Goal: Task Accomplishment & Management: Complete application form

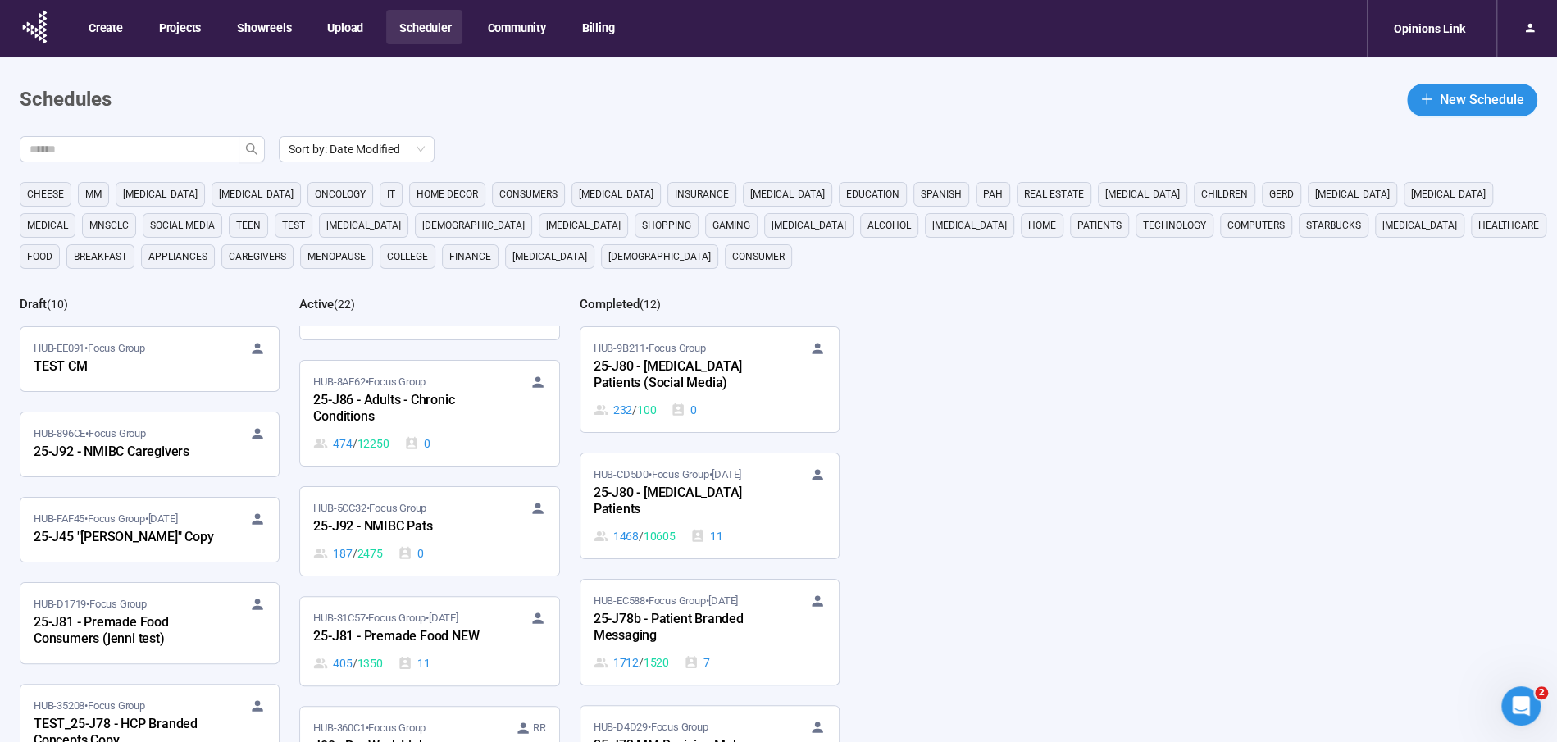
scroll to position [1515, 0]
click at [434, 384] on div "25-J86 - Adults - Chronic Conditions" at bounding box center [403, 403] width 180 height 38
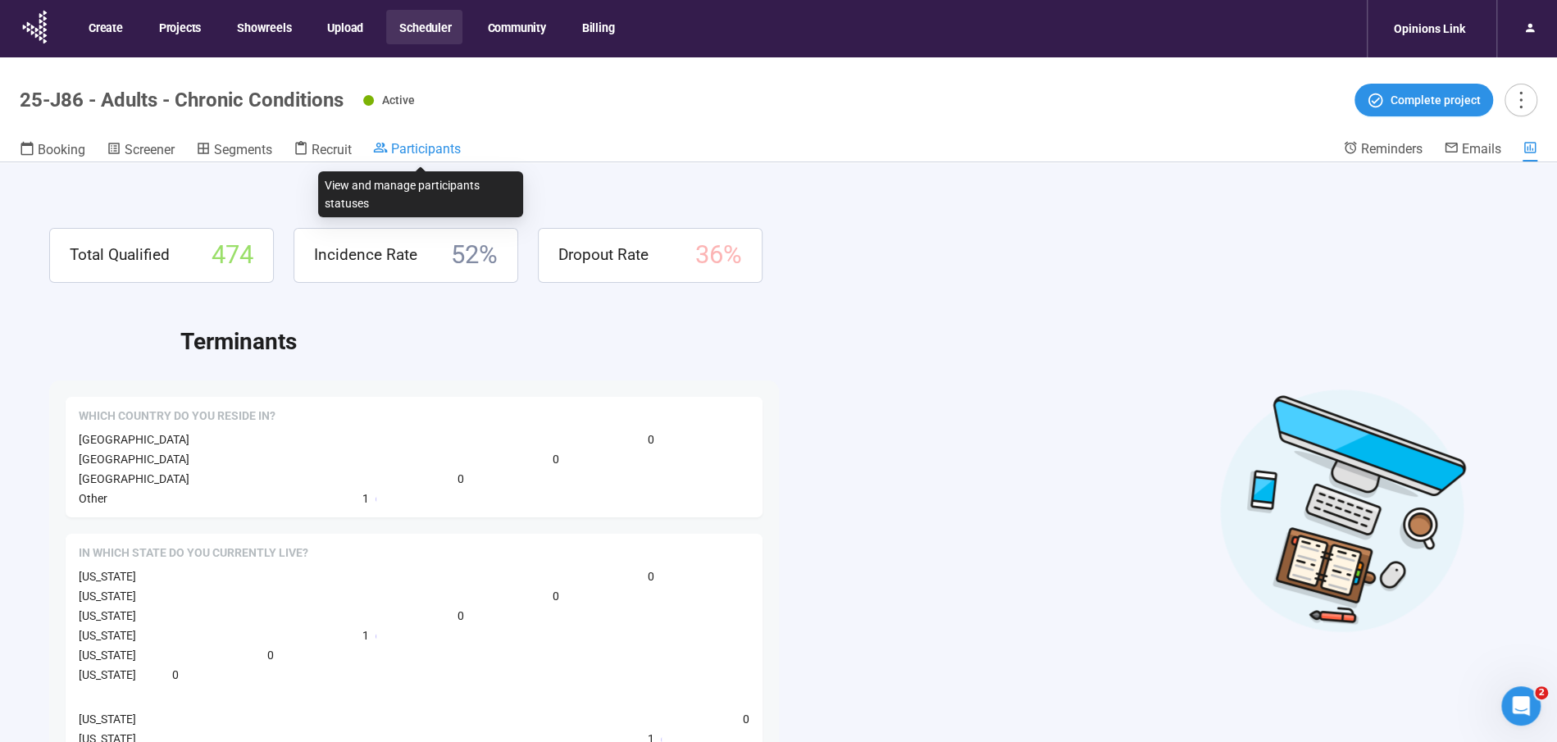
click at [444, 144] on span "Participants" at bounding box center [426, 149] width 70 height 16
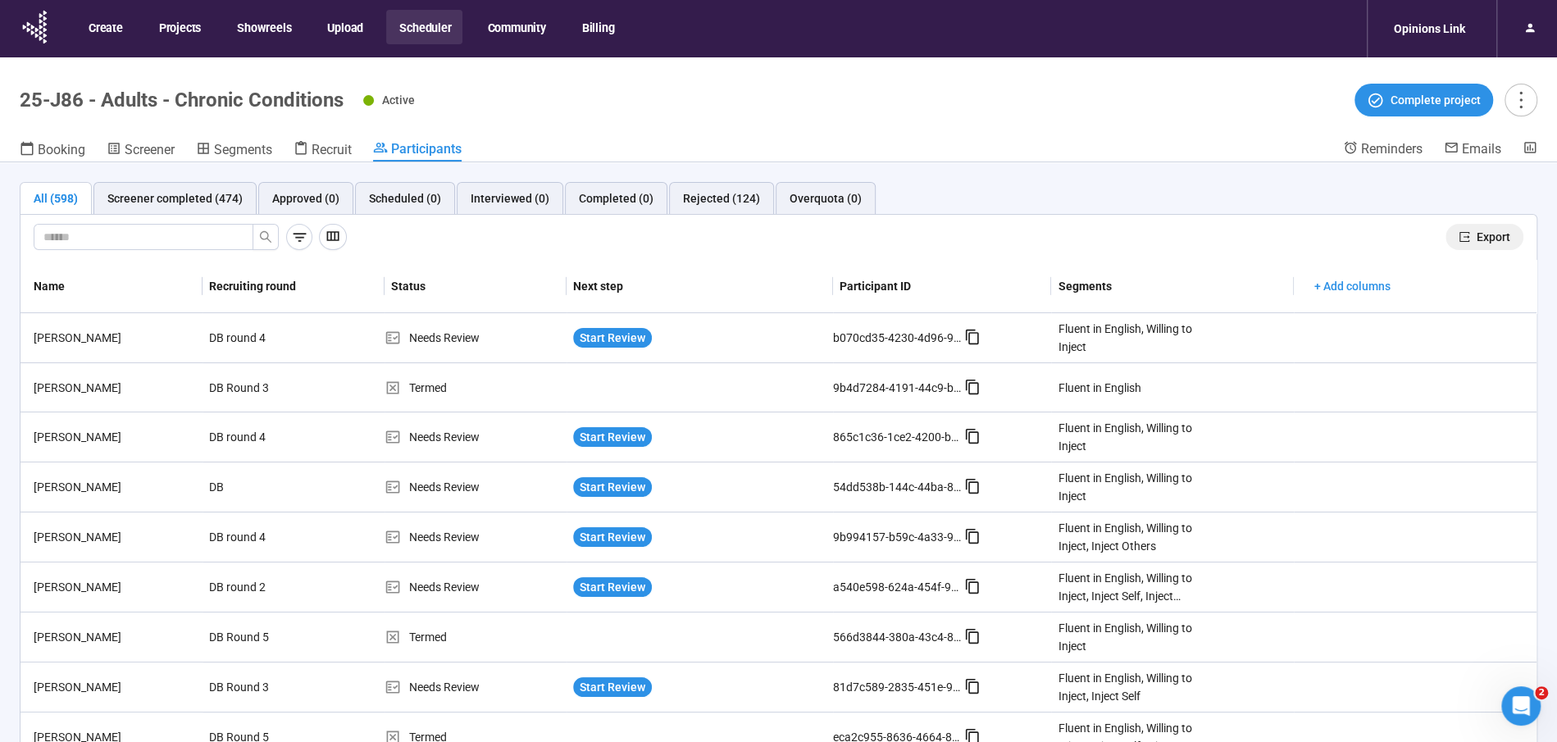
click at [1491, 236] on span "Export" at bounding box center [1493, 237] width 34 height 18
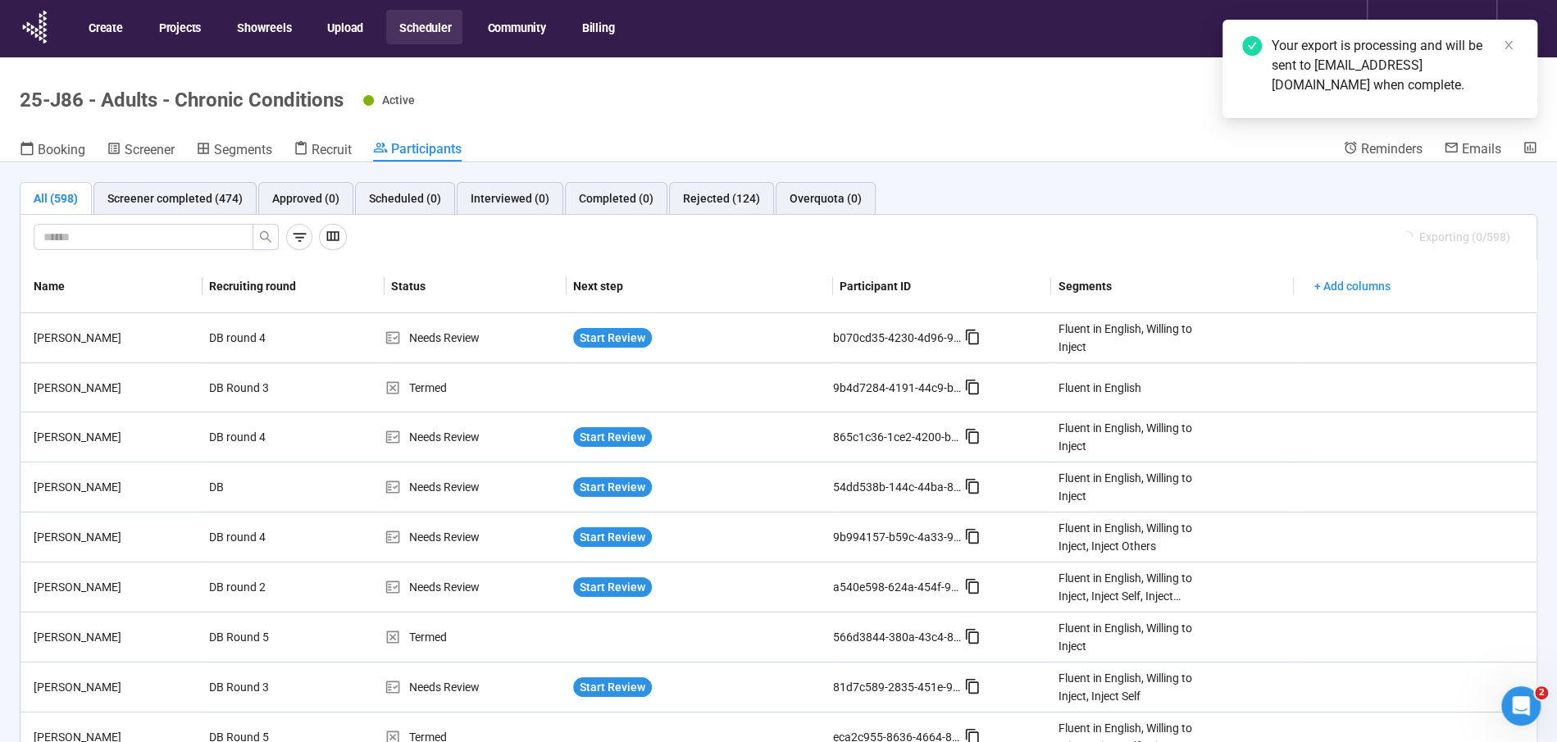
click at [431, 20] on button "Scheduler" at bounding box center [424, 27] width 76 height 34
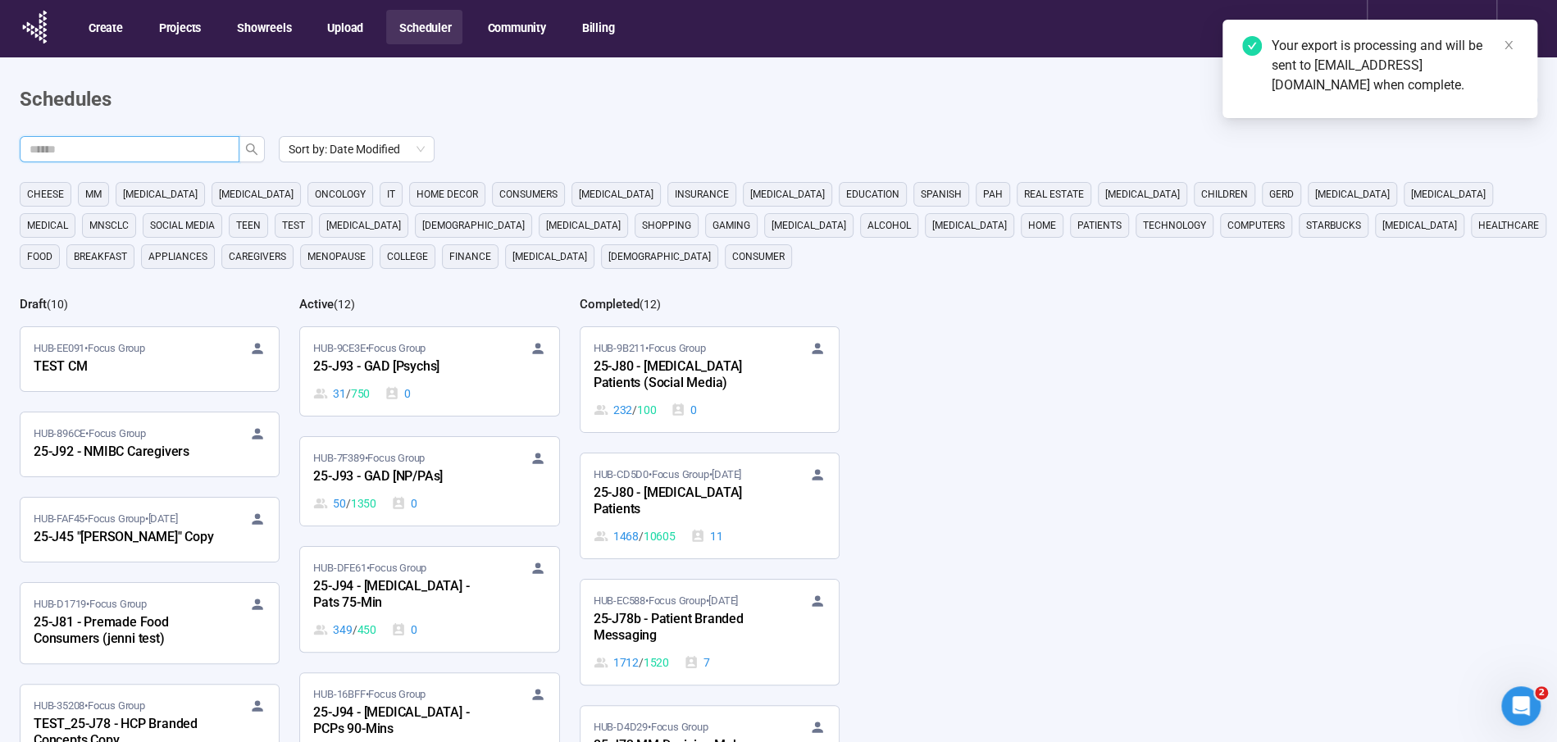
click at [128, 157] on input "text" at bounding box center [123, 149] width 187 height 18
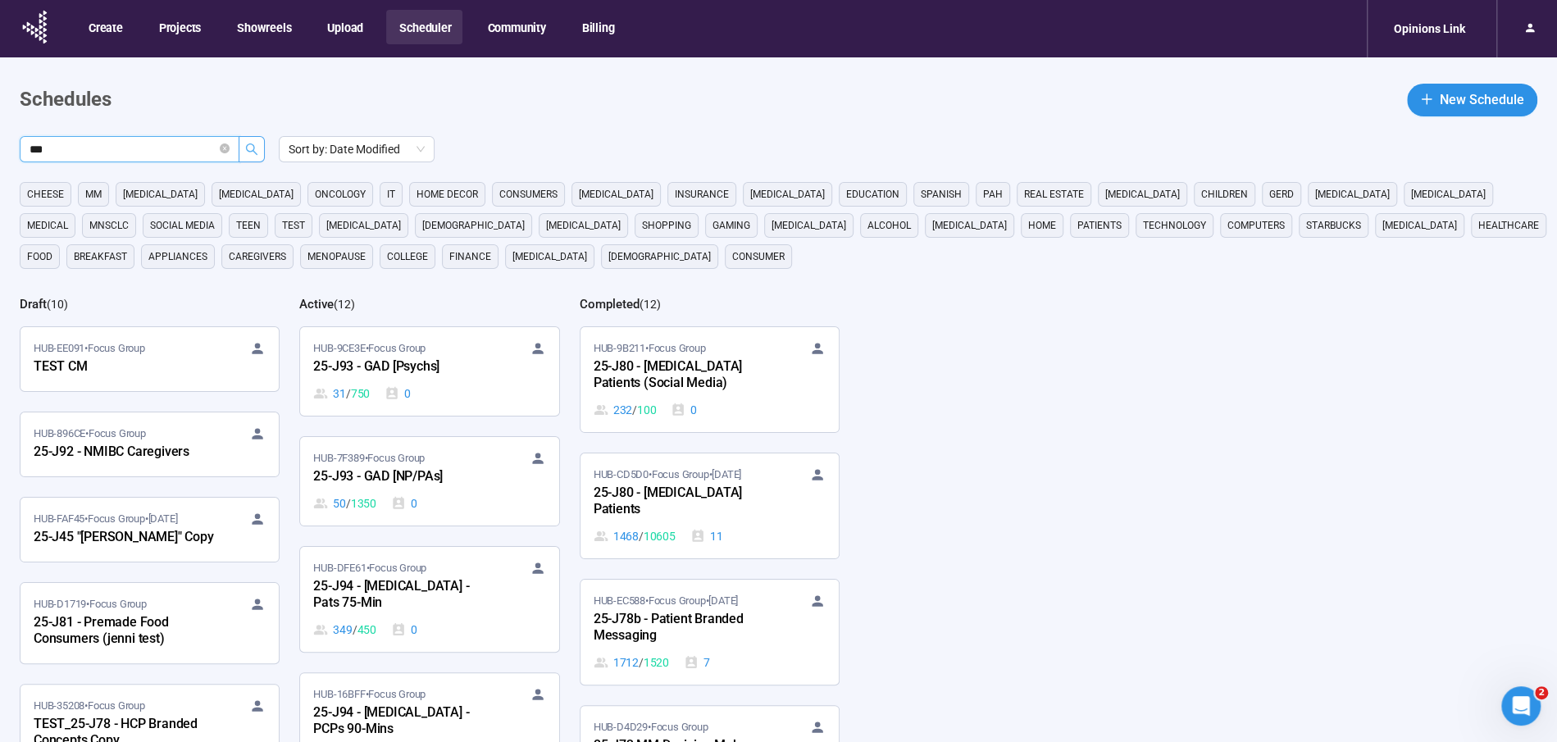
click at [255, 148] on icon "search" at bounding box center [251, 149] width 13 height 13
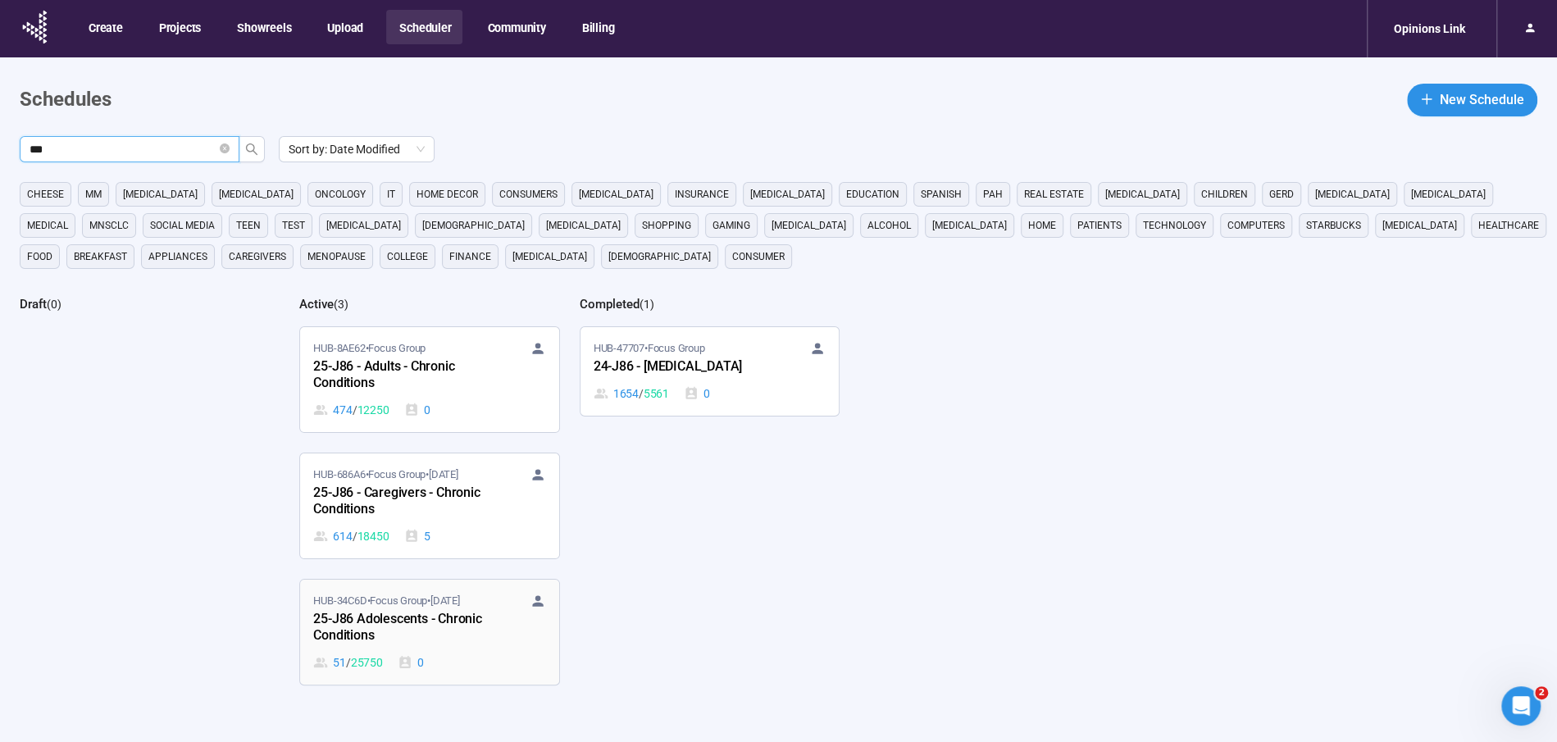
type input "***"
click at [369, 616] on div "25-J86 Adolescents - Chronic Conditions" at bounding box center [403, 628] width 180 height 38
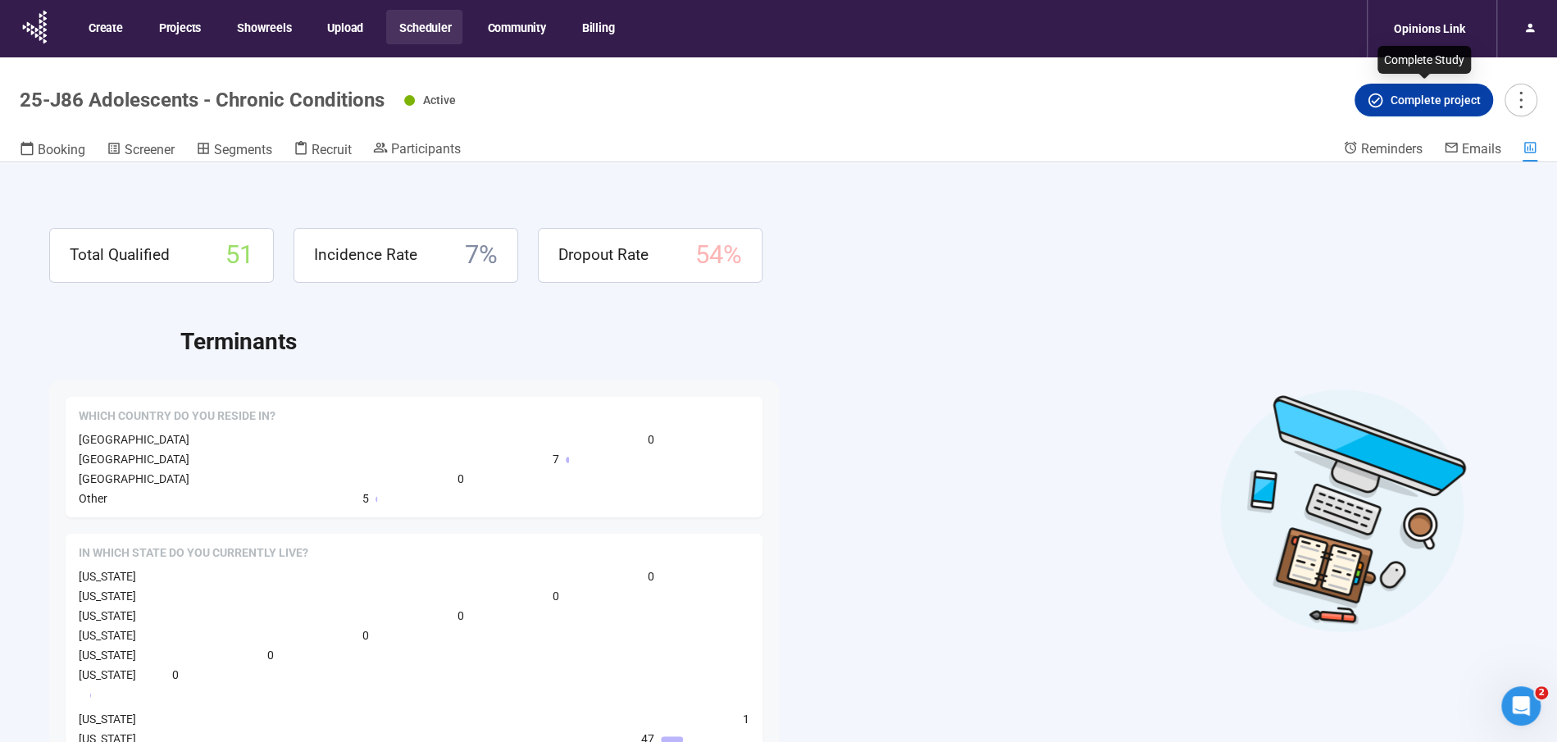
click at [1434, 97] on span "Complete project" at bounding box center [1435, 100] width 90 height 18
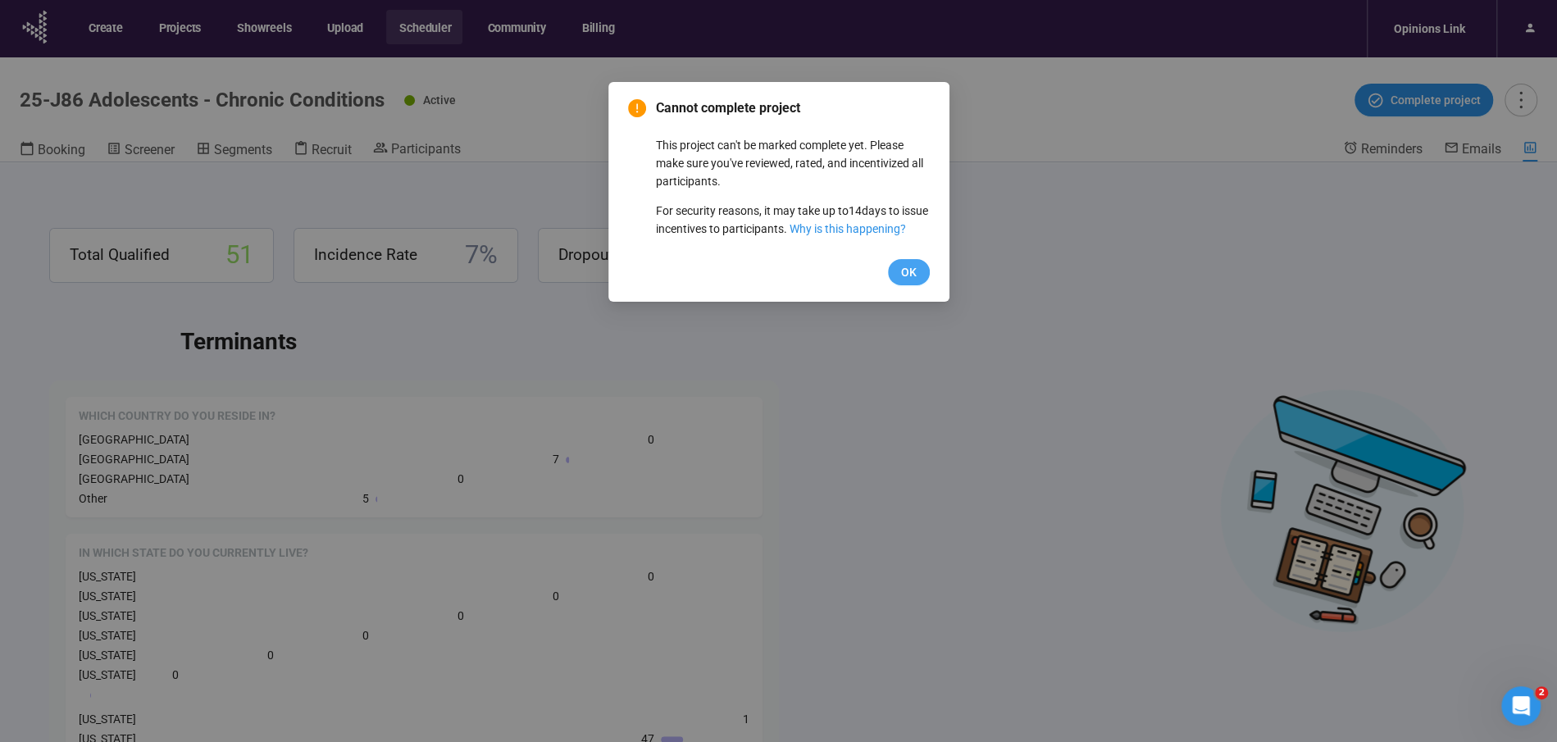
click at [914, 281] on span "OK" at bounding box center [909, 272] width 16 height 18
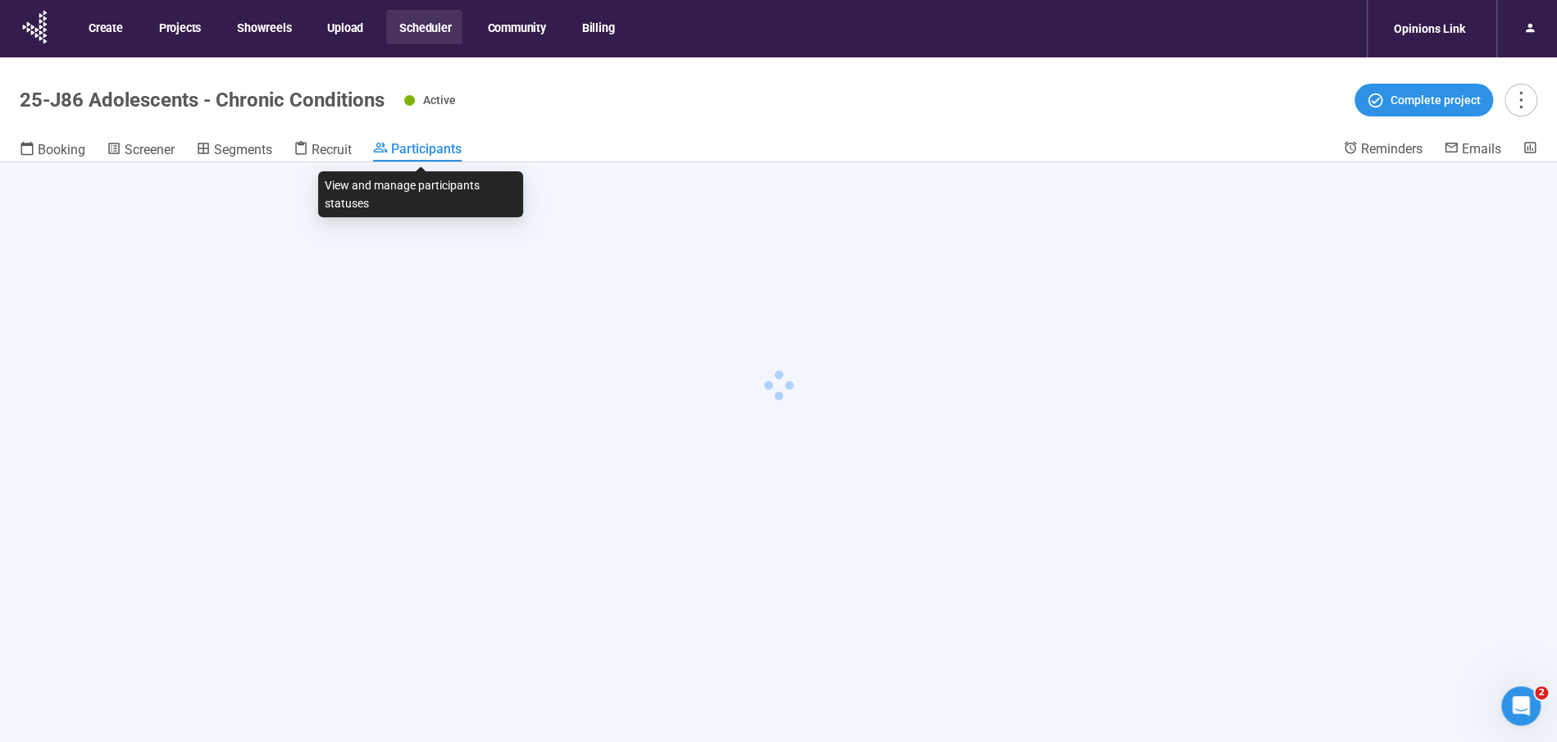
click at [410, 148] on span "Participants" at bounding box center [426, 149] width 70 height 16
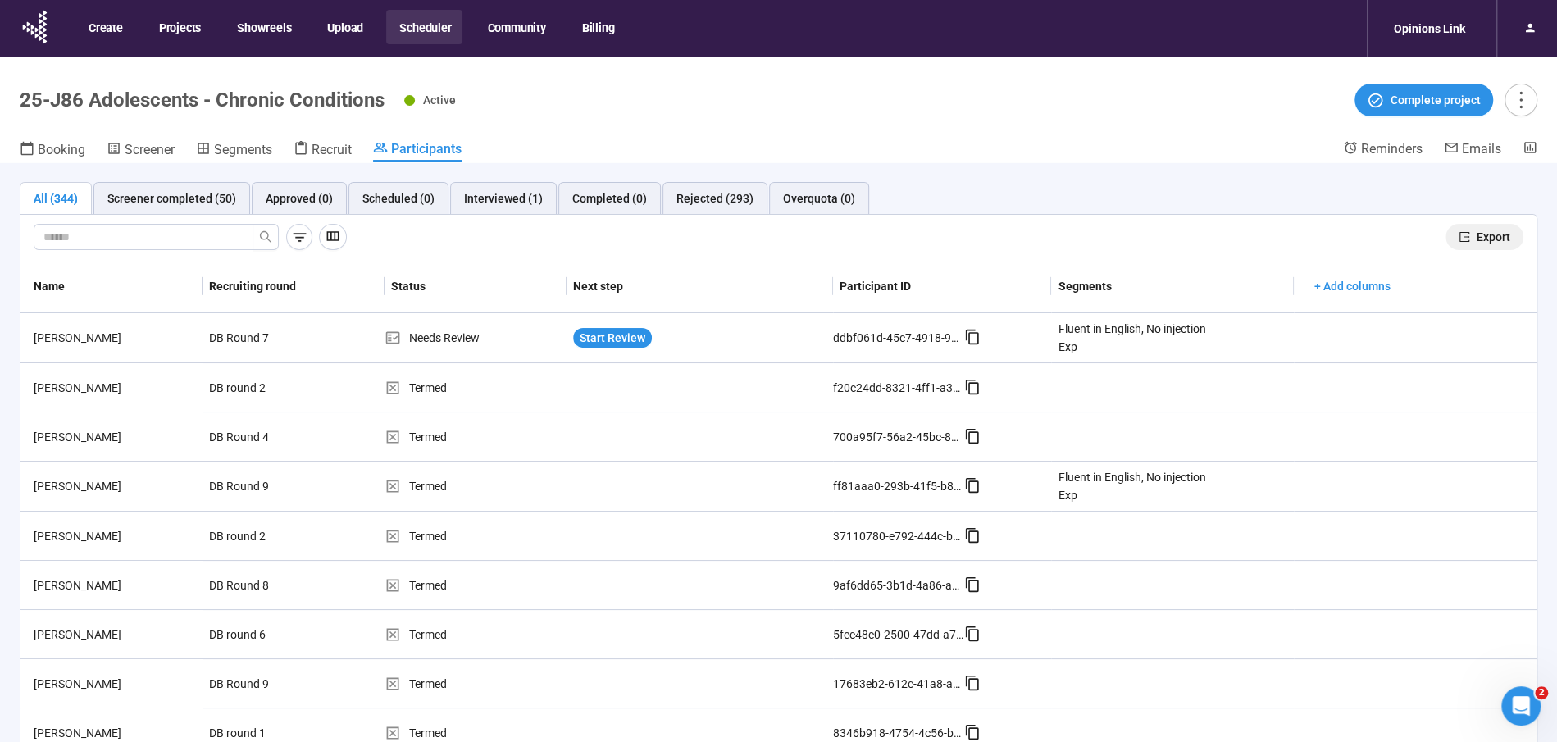
click at [1497, 234] on span "Export" at bounding box center [1493, 237] width 34 height 18
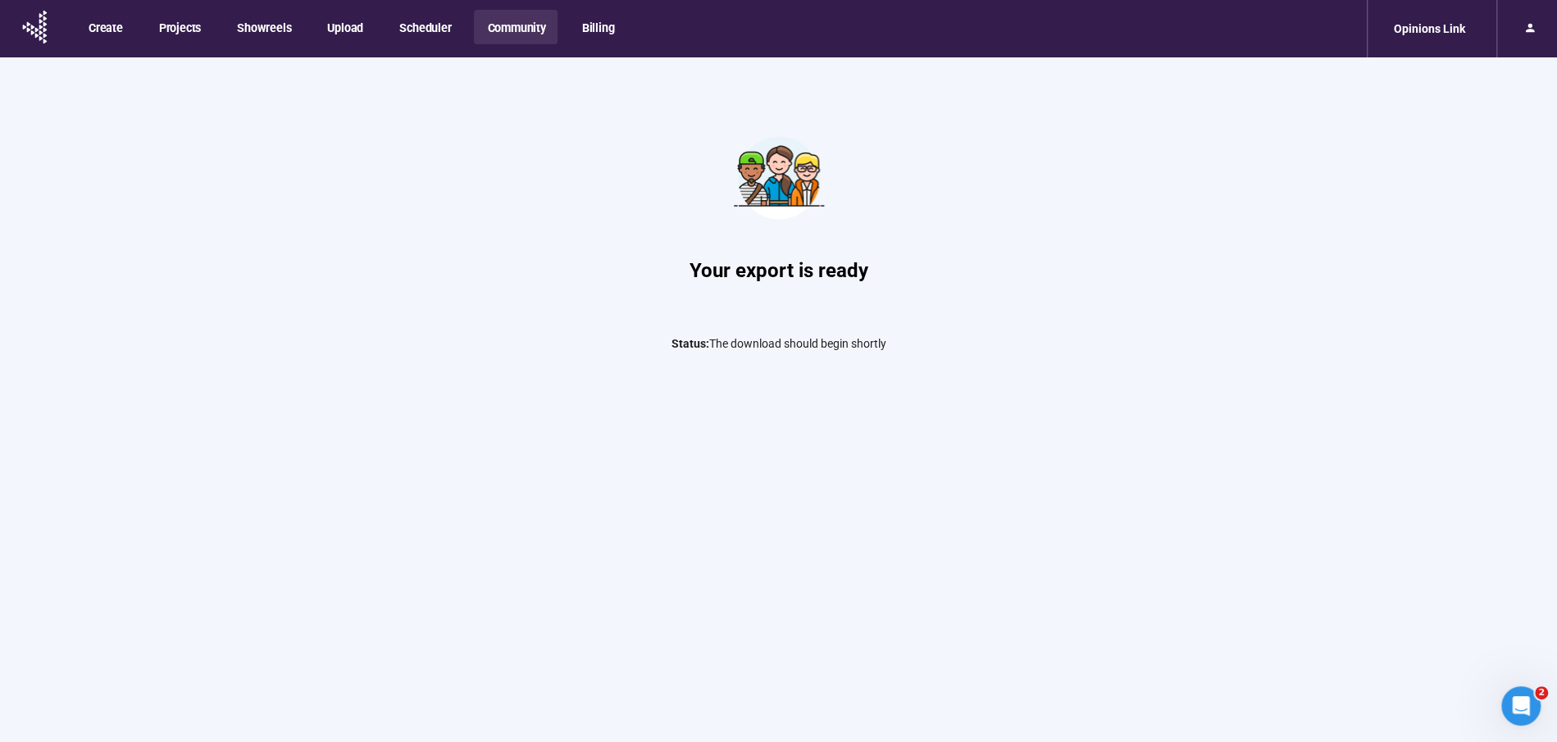
click at [512, 26] on button "Community" at bounding box center [515, 27] width 83 height 34
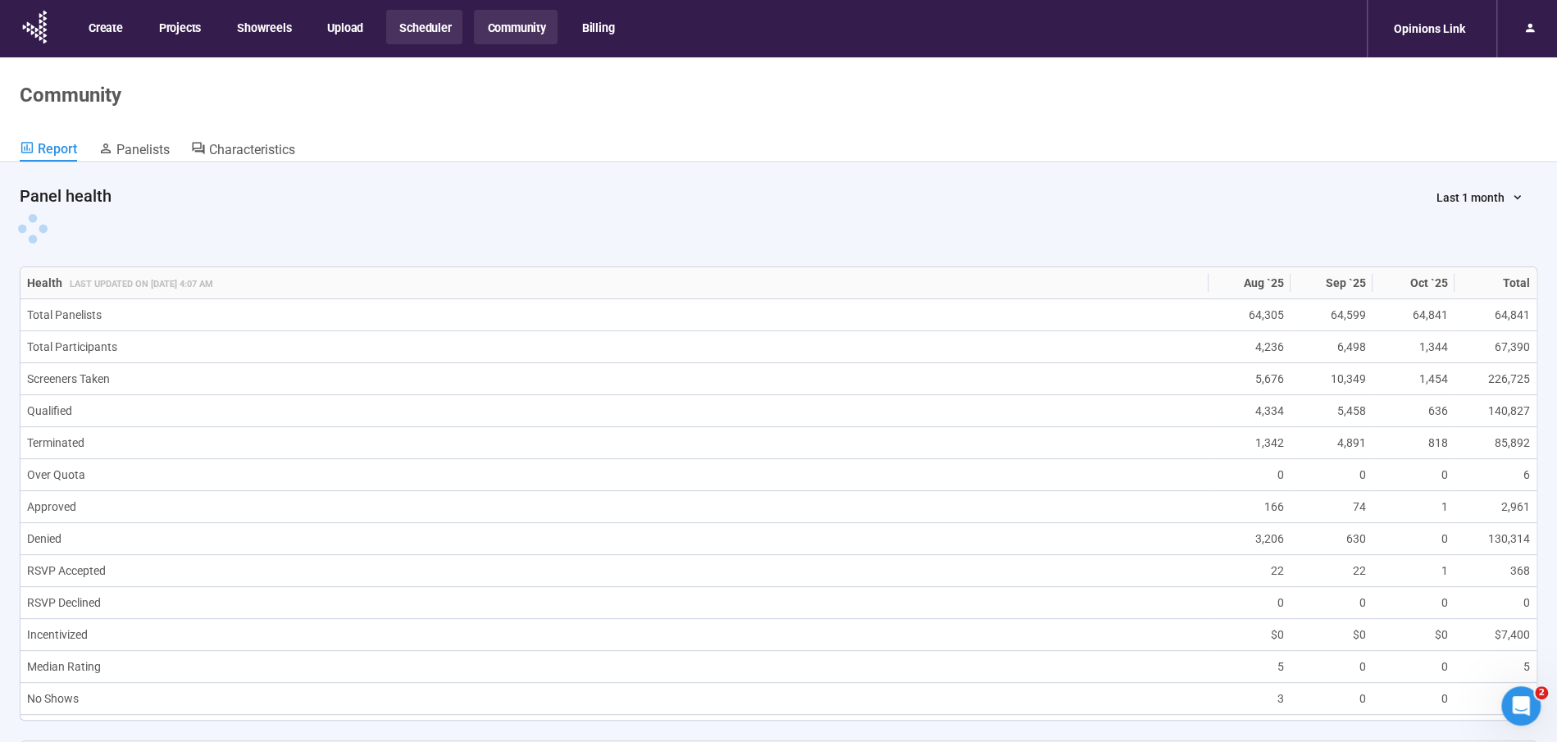
click at [436, 27] on button "Scheduler" at bounding box center [424, 27] width 76 height 34
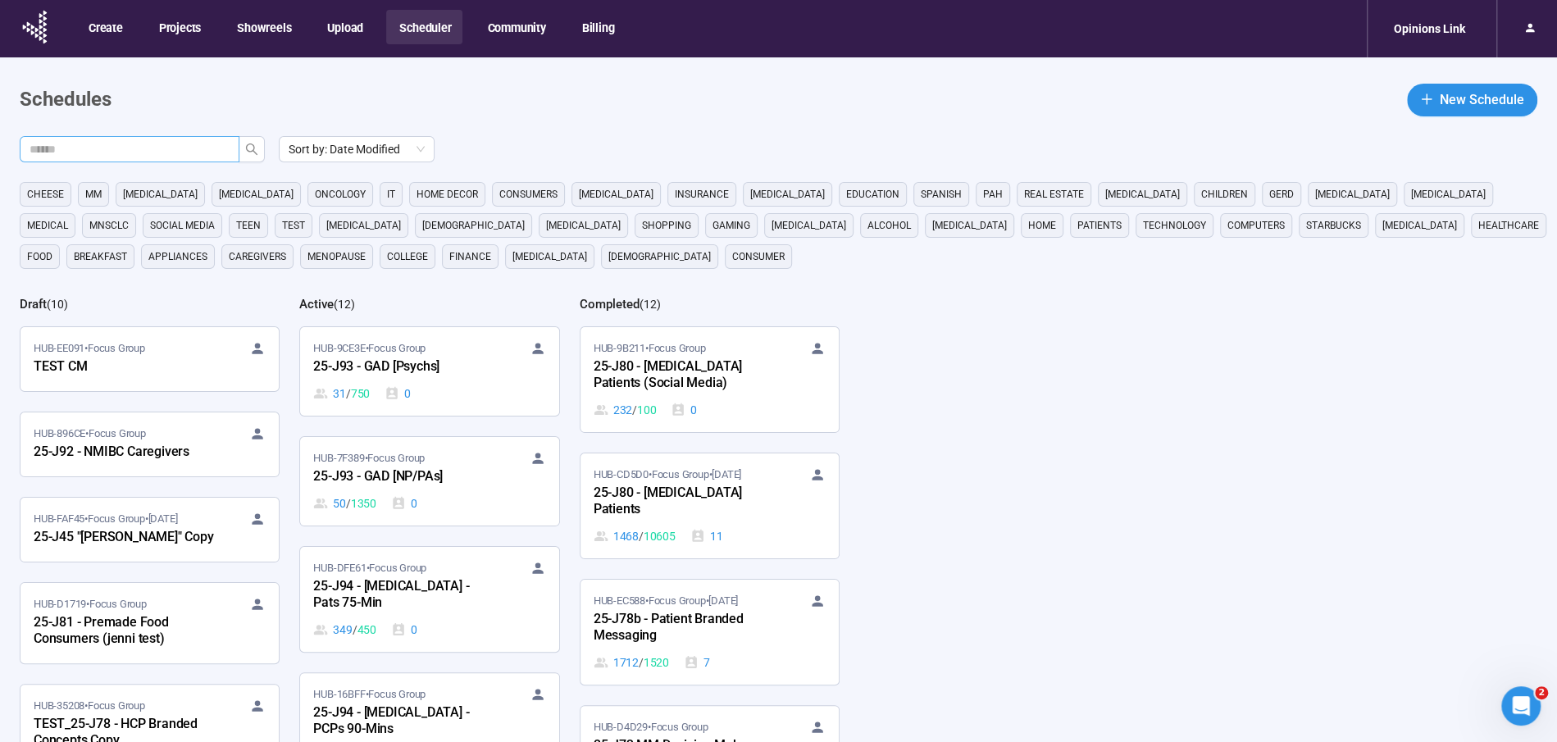
click at [148, 143] on input "text" at bounding box center [123, 149] width 187 height 18
type input "***"
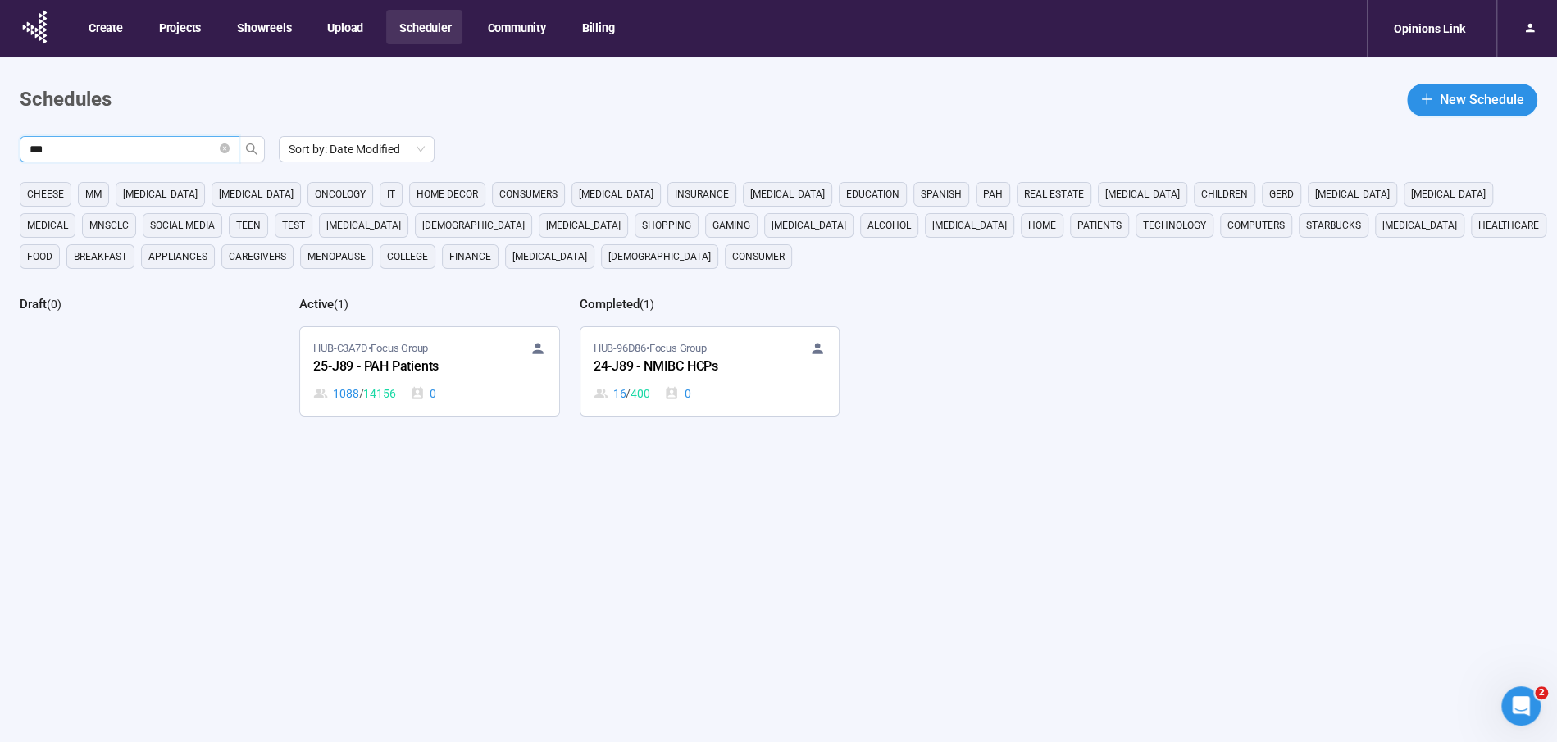
click at [398, 375] on div "25-J89 - PAH Patients" at bounding box center [403, 367] width 180 height 21
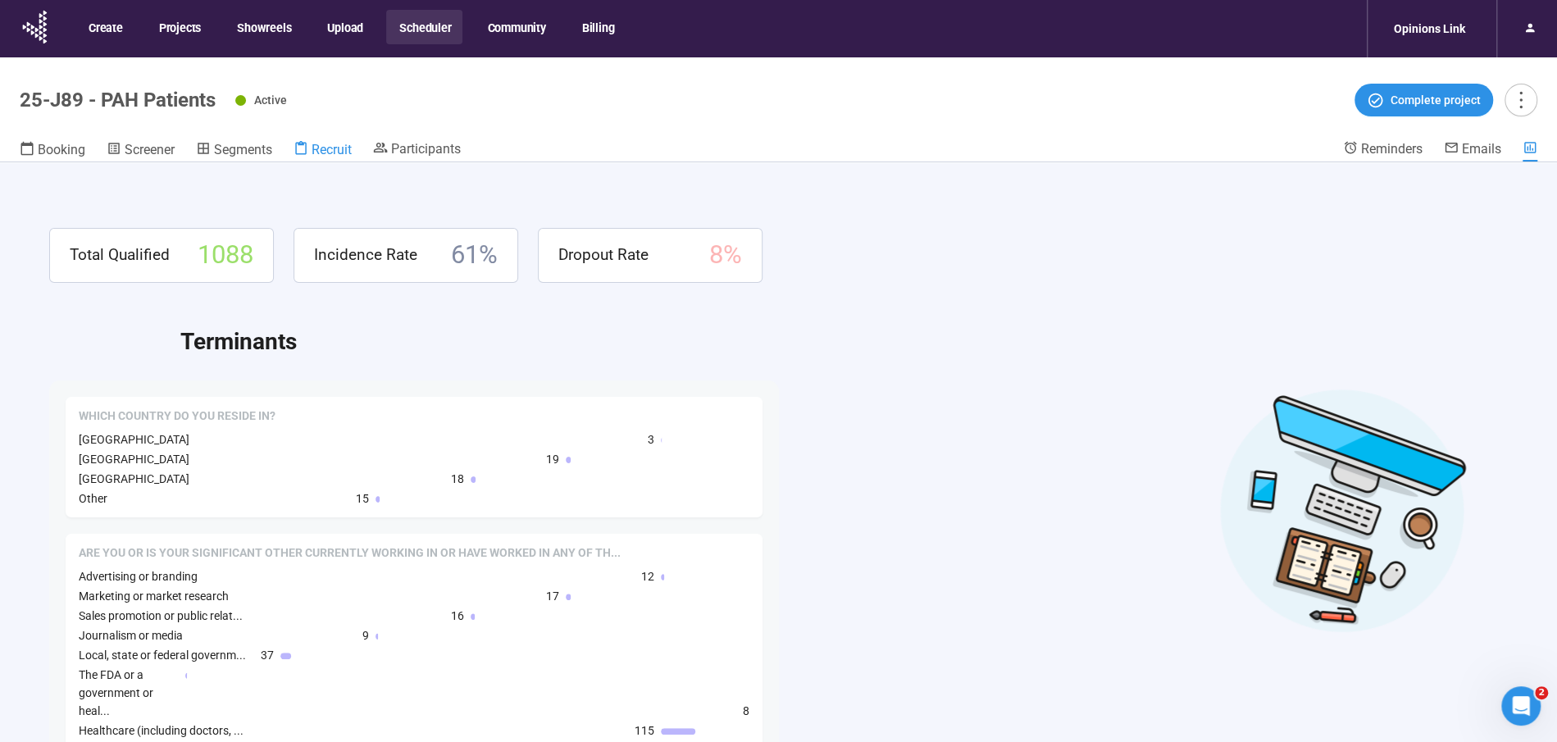
click at [335, 148] on span "Recruit" at bounding box center [331, 150] width 40 height 16
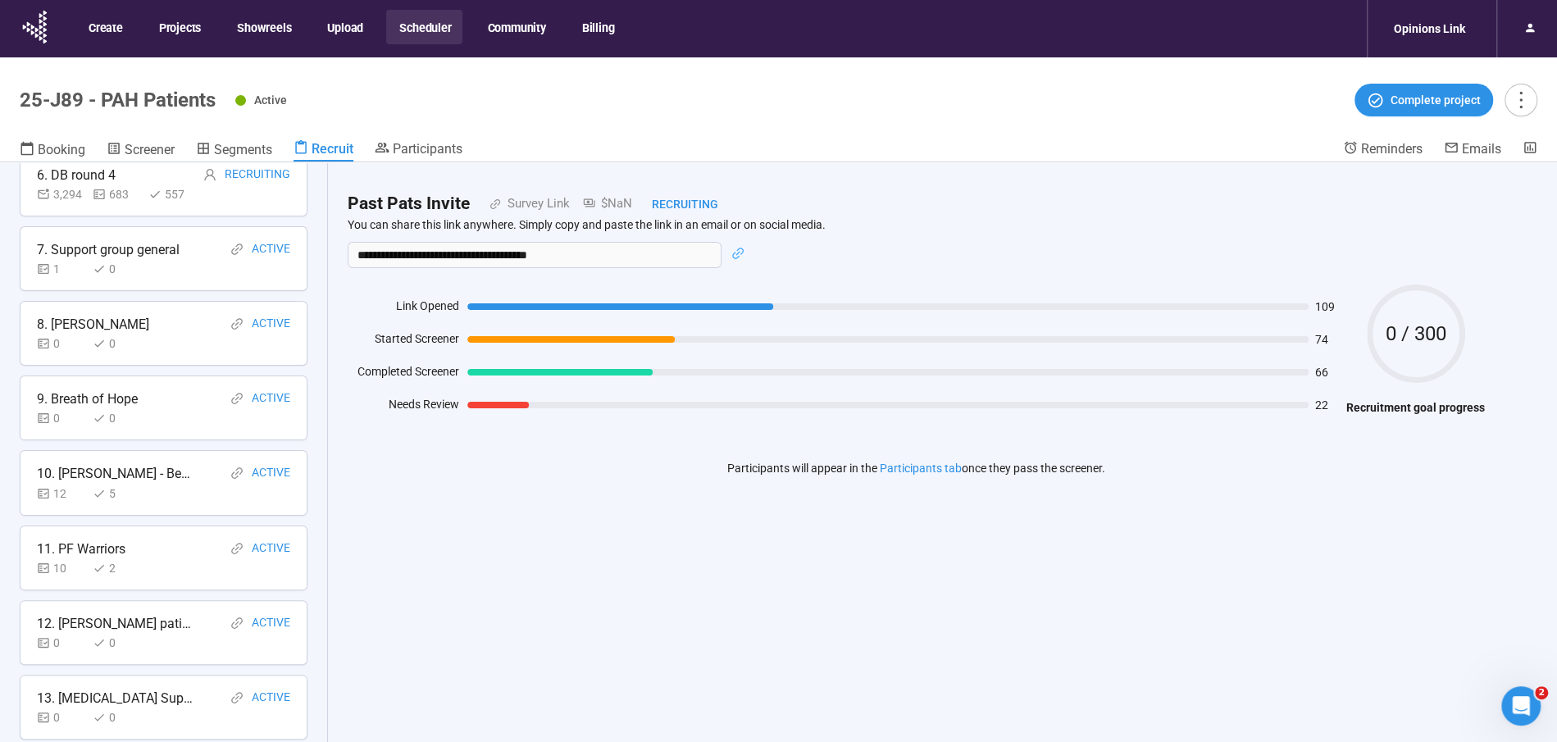
scroll to position [479, 0]
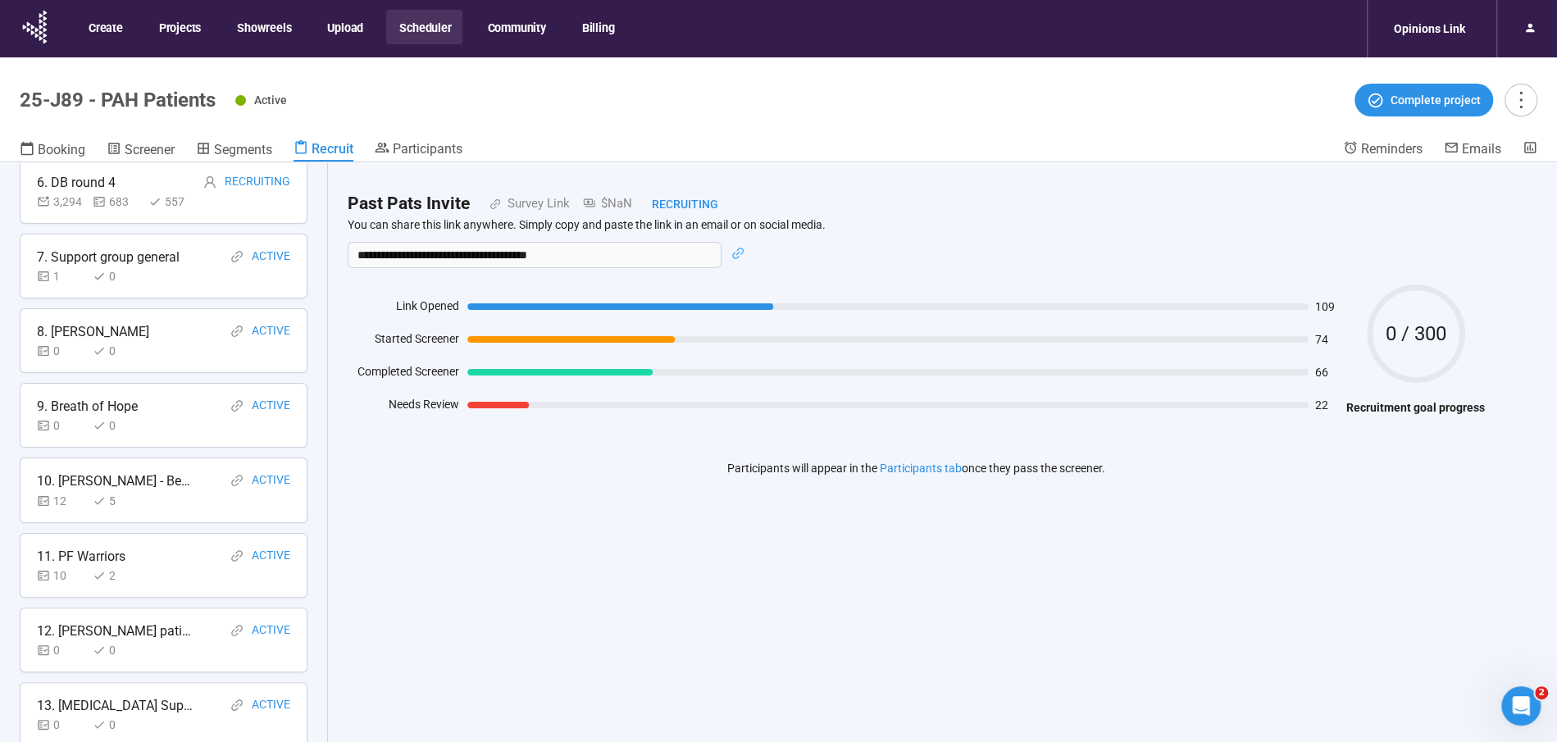
click at [103, 470] on div "10. Tyler - Better Breathers Club" at bounding box center [115, 480] width 156 height 20
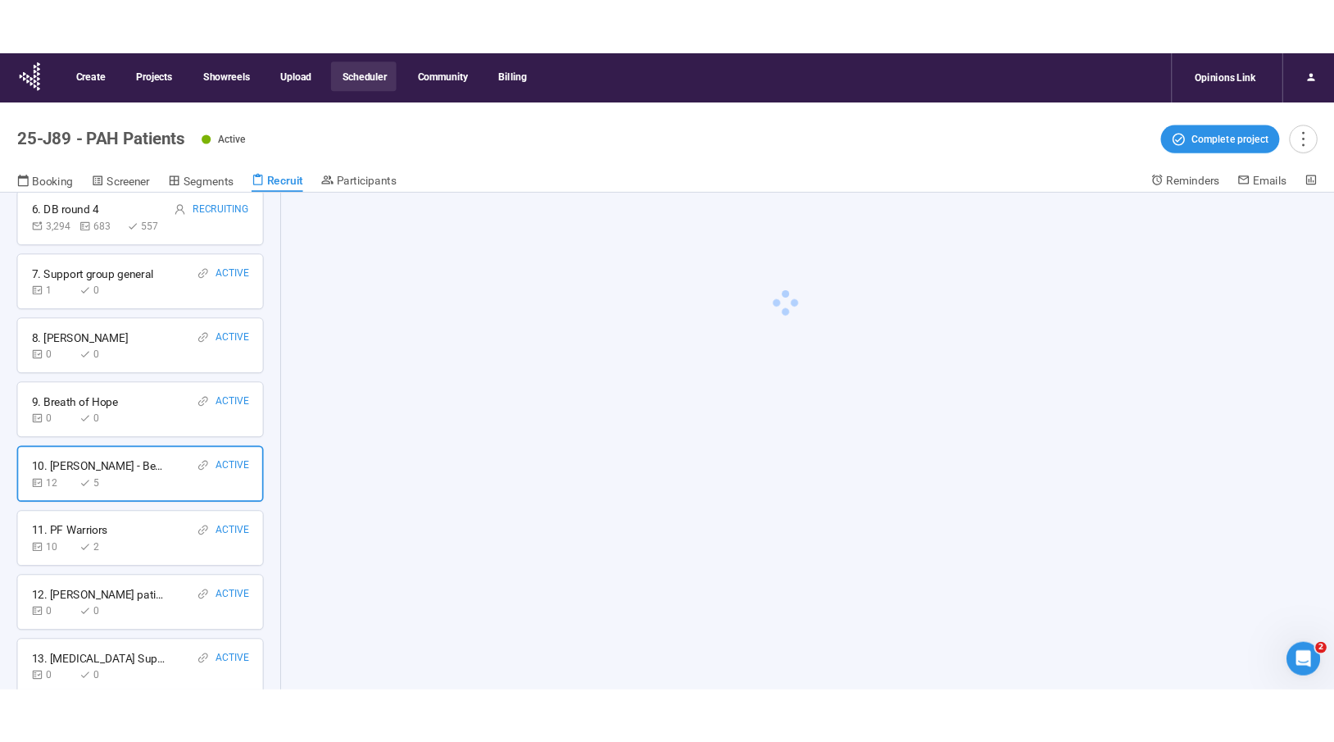
scroll to position [478, 0]
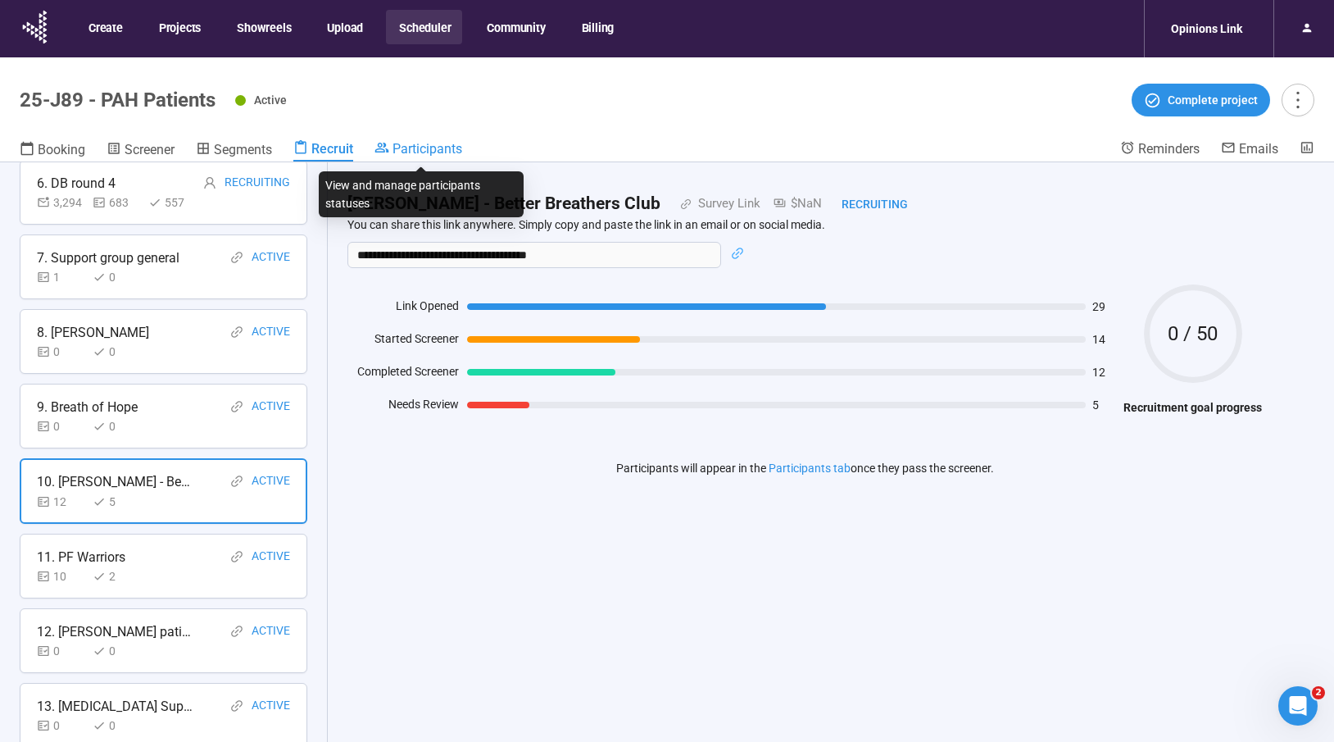
drag, startPoint x: 434, startPoint y: 143, endPoint x: 442, endPoint y: 148, distance: 9.6
click at [434, 143] on span "Participants" at bounding box center [428, 149] width 70 height 16
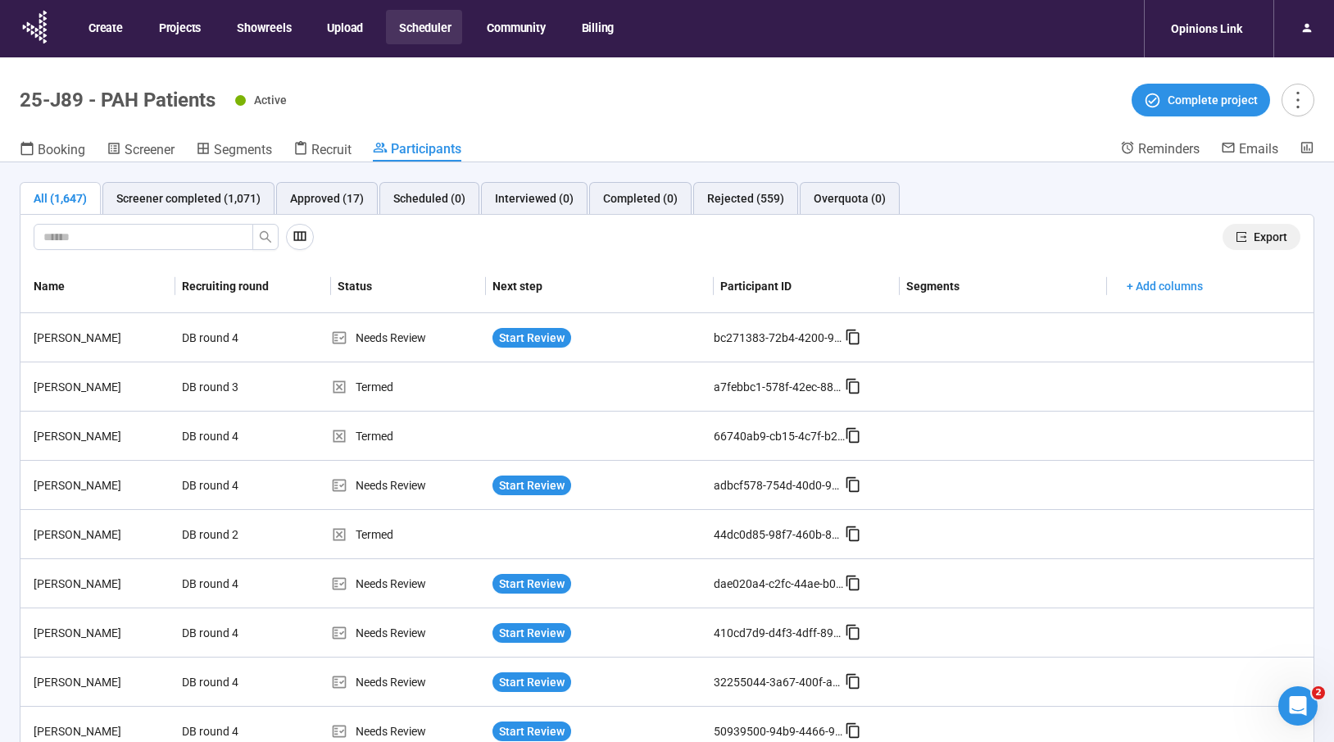
click at [1275, 235] on span "Export" at bounding box center [1271, 237] width 34 height 18
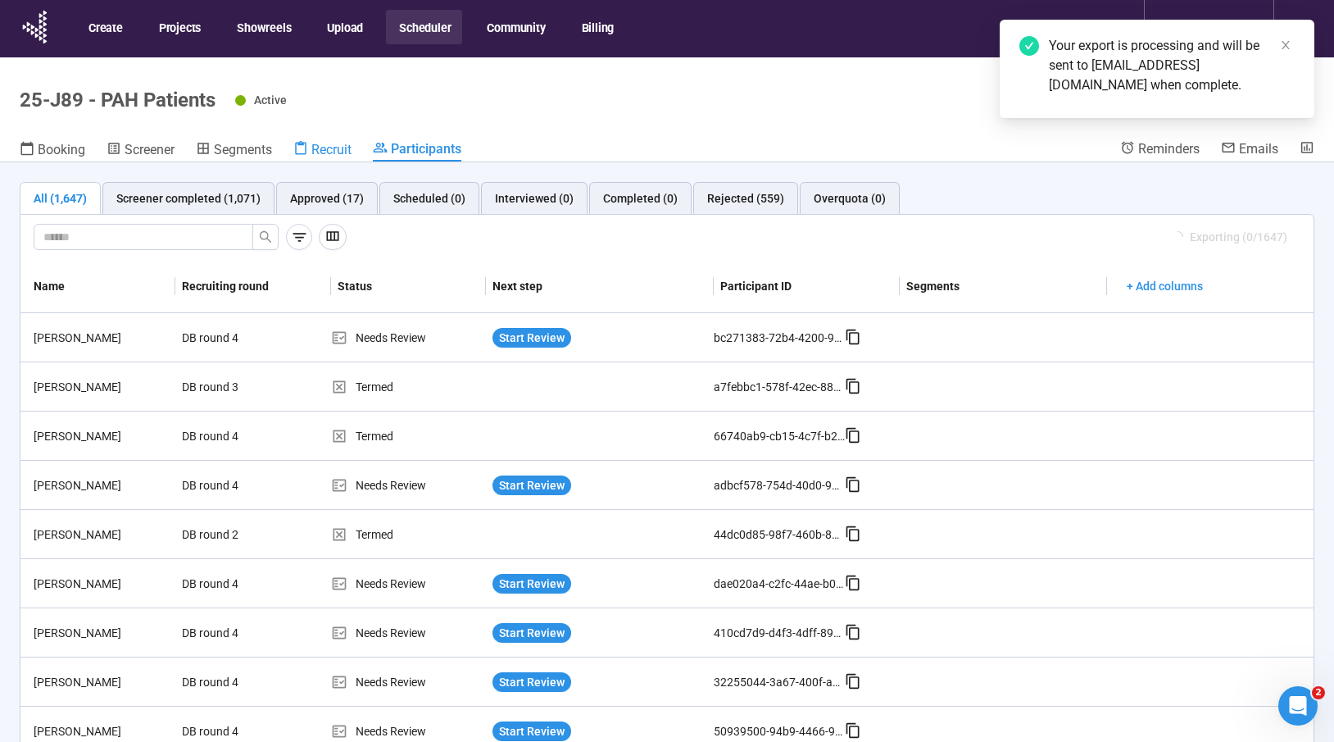
click at [325, 151] on span "Recruit" at bounding box center [331, 150] width 40 height 16
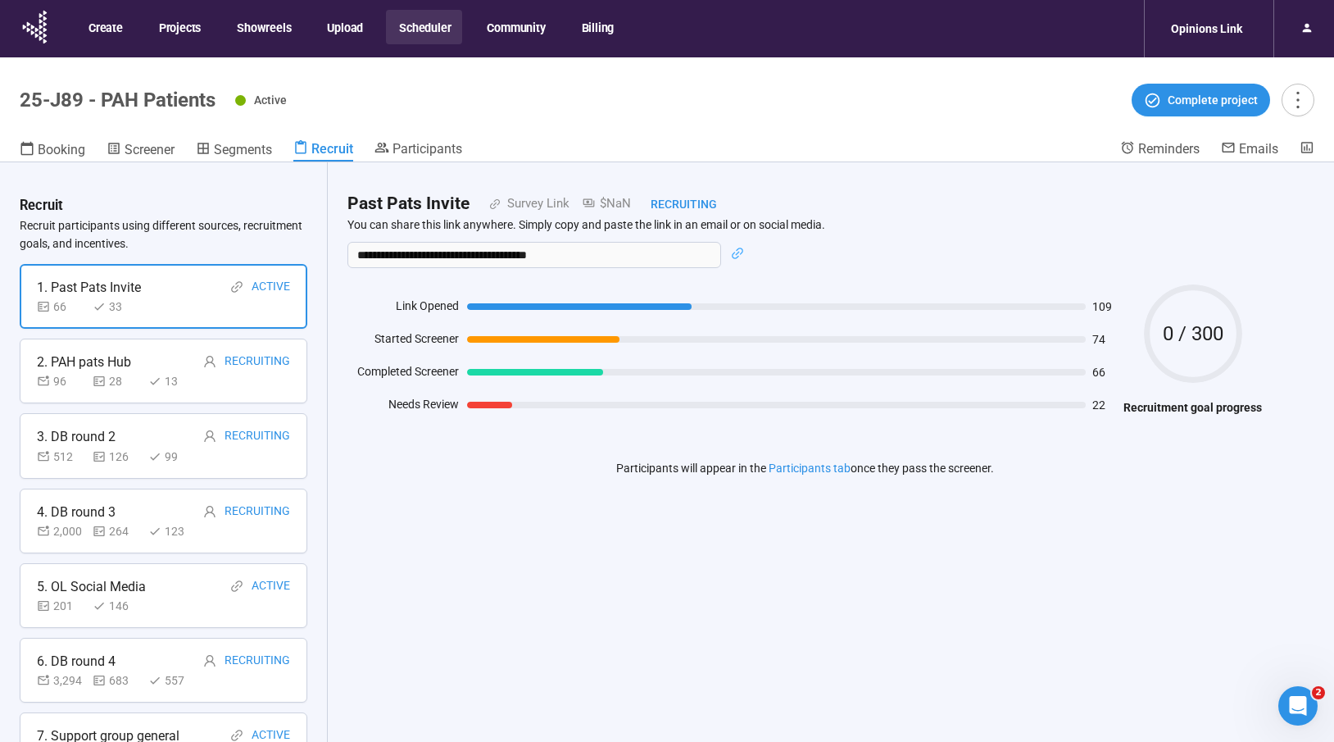
click at [81, 293] on div "1. Past Pats Invite" at bounding box center [89, 287] width 104 height 20
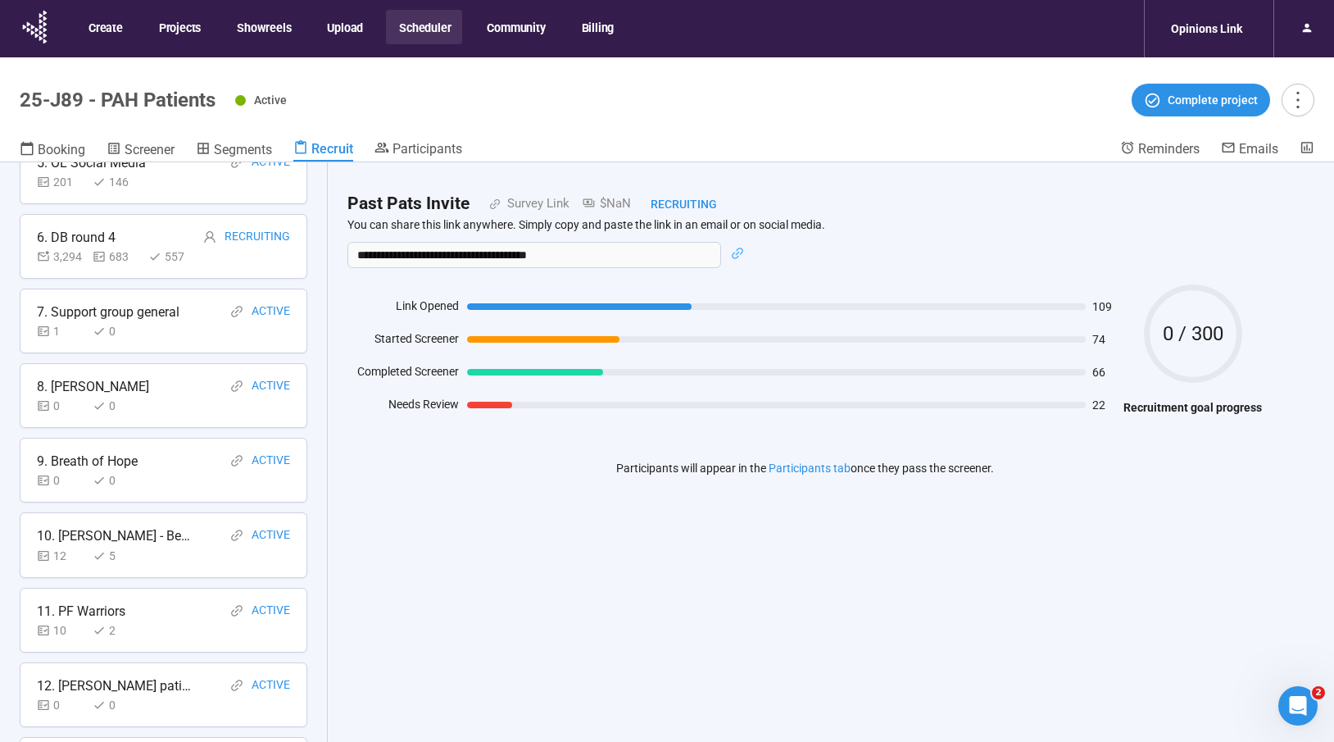
scroll to position [426, 0]
click at [82, 320] on div "1" at bounding box center [61, 329] width 49 height 18
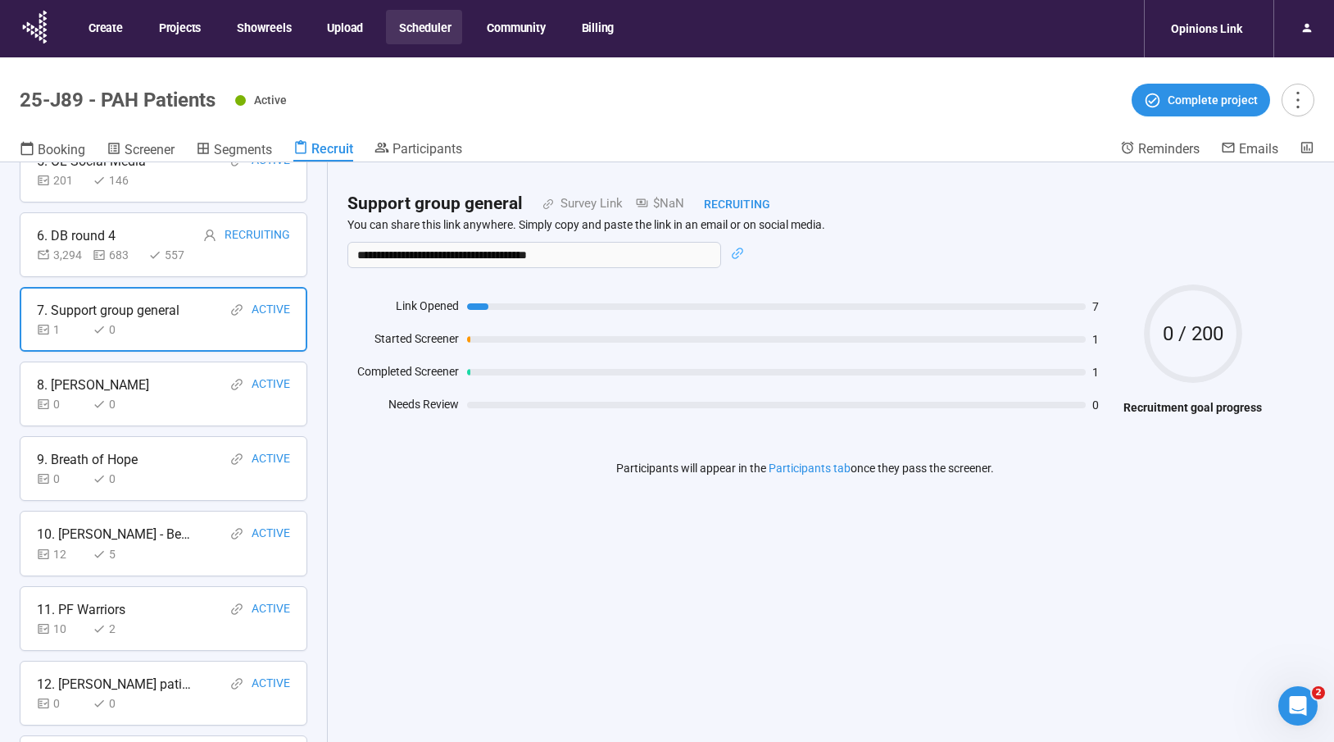
click at [95, 384] on div "8. Monica Sanchez" at bounding box center [93, 385] width 112 height 20
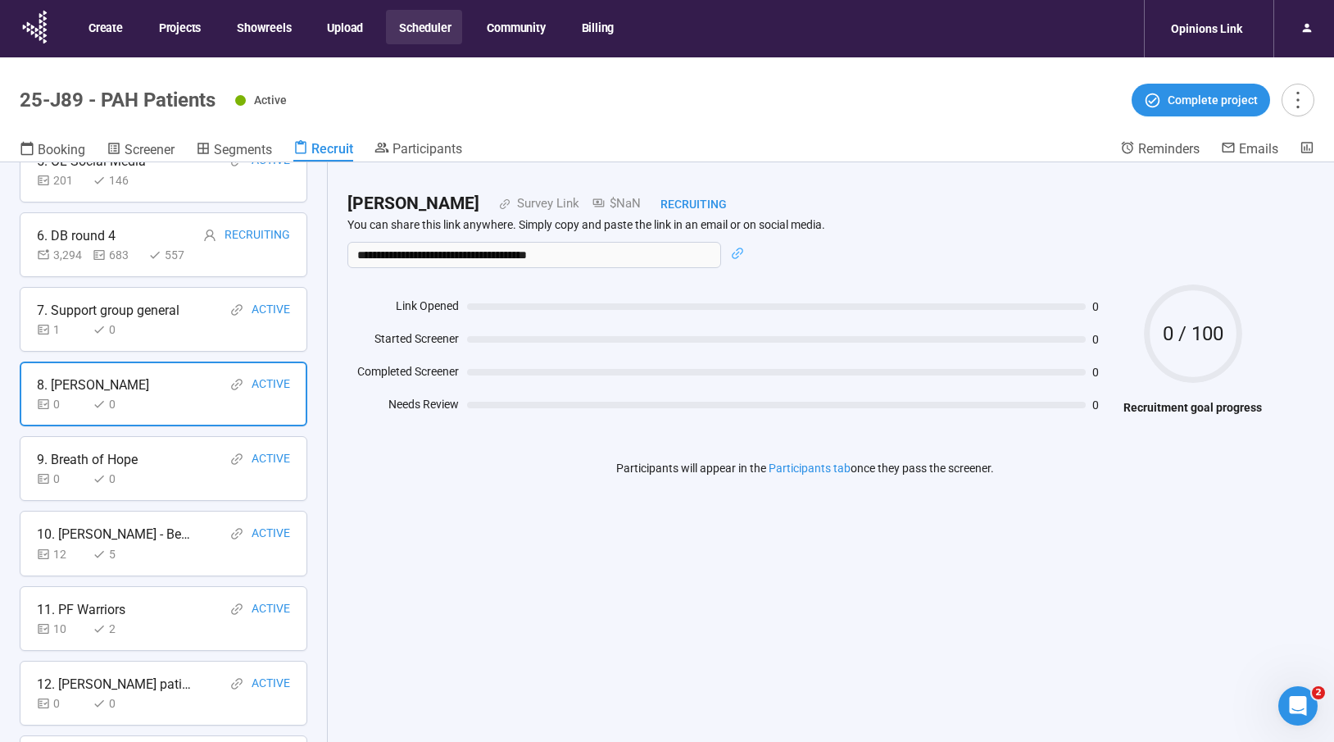
click at [68, 451] on div "9. Breath of Hope" at bounding box center [87, 459] width 101 height 20
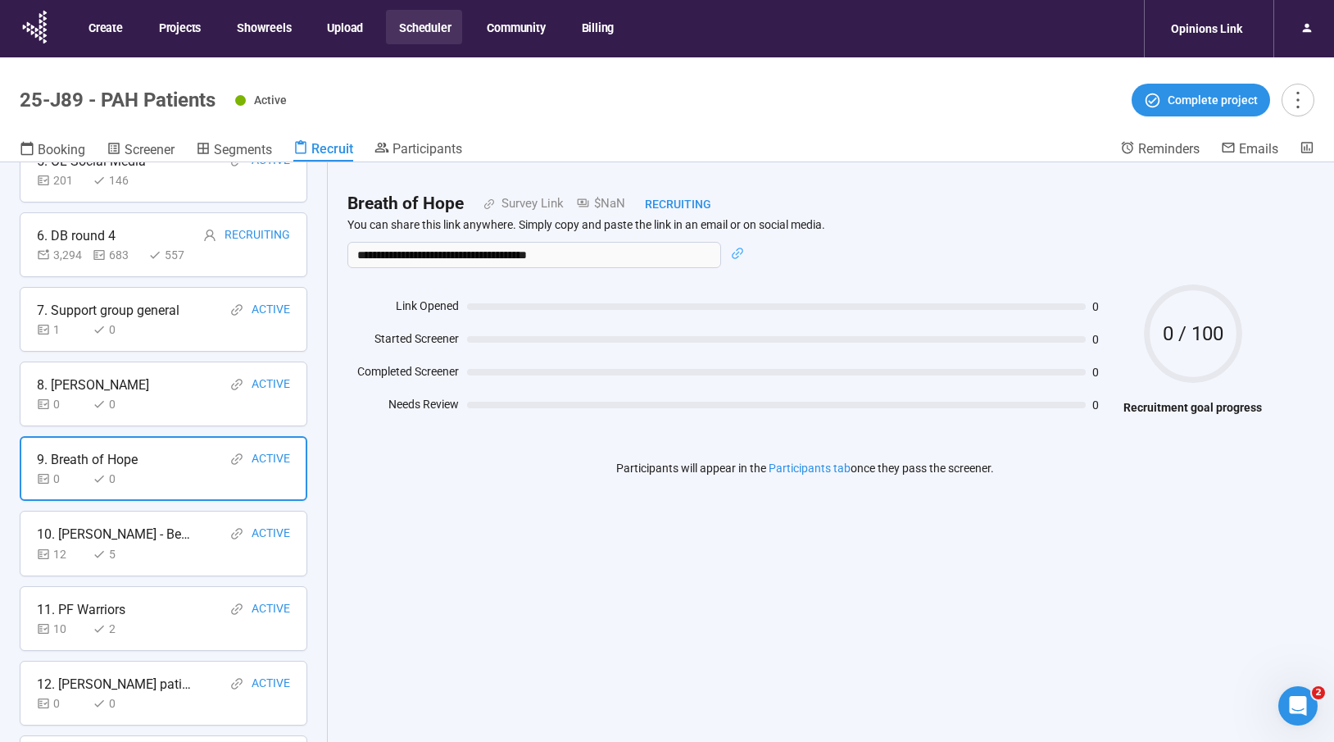
click at [92, 530] on div "10. Tyler - Better Breathers Club" at bounding box center [115, 534] width 156 height 20
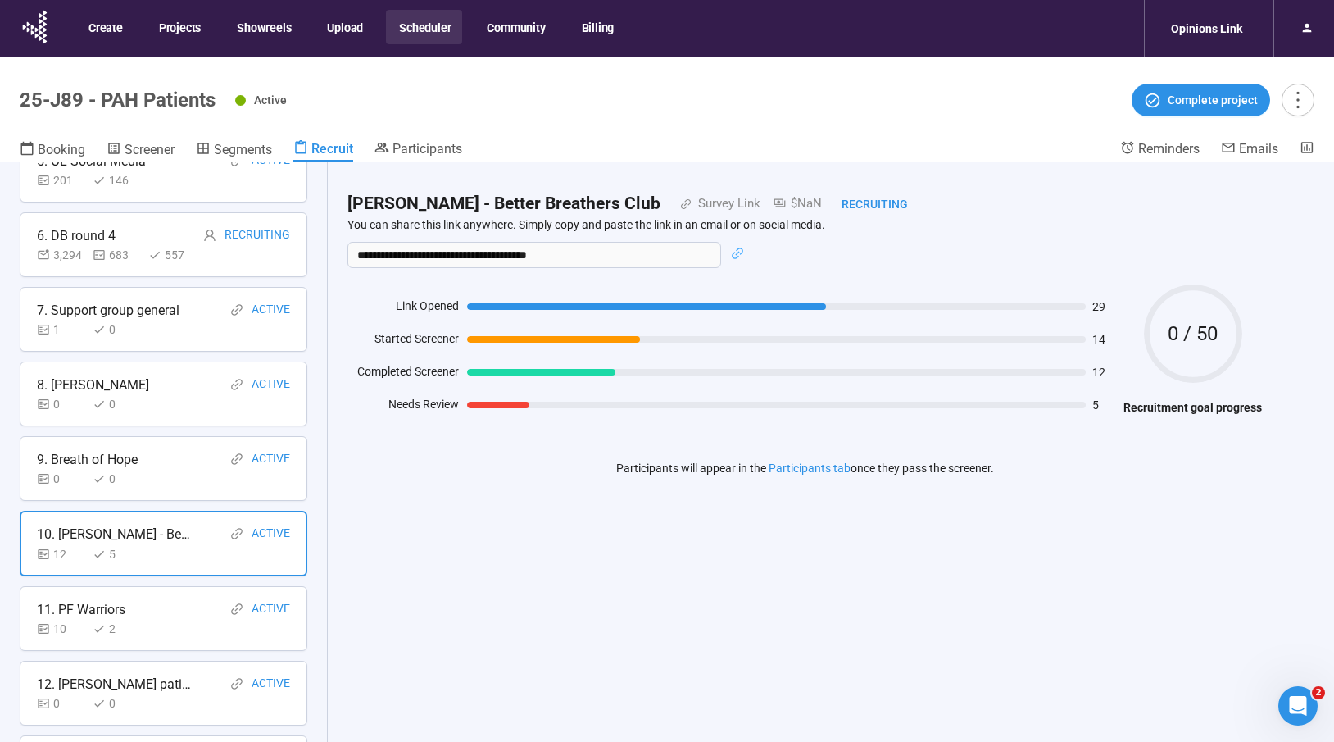
click at [157, 589] on div "11. PF Warriors Active 10 2" at bounding box center [164, 618] width 288 height 65
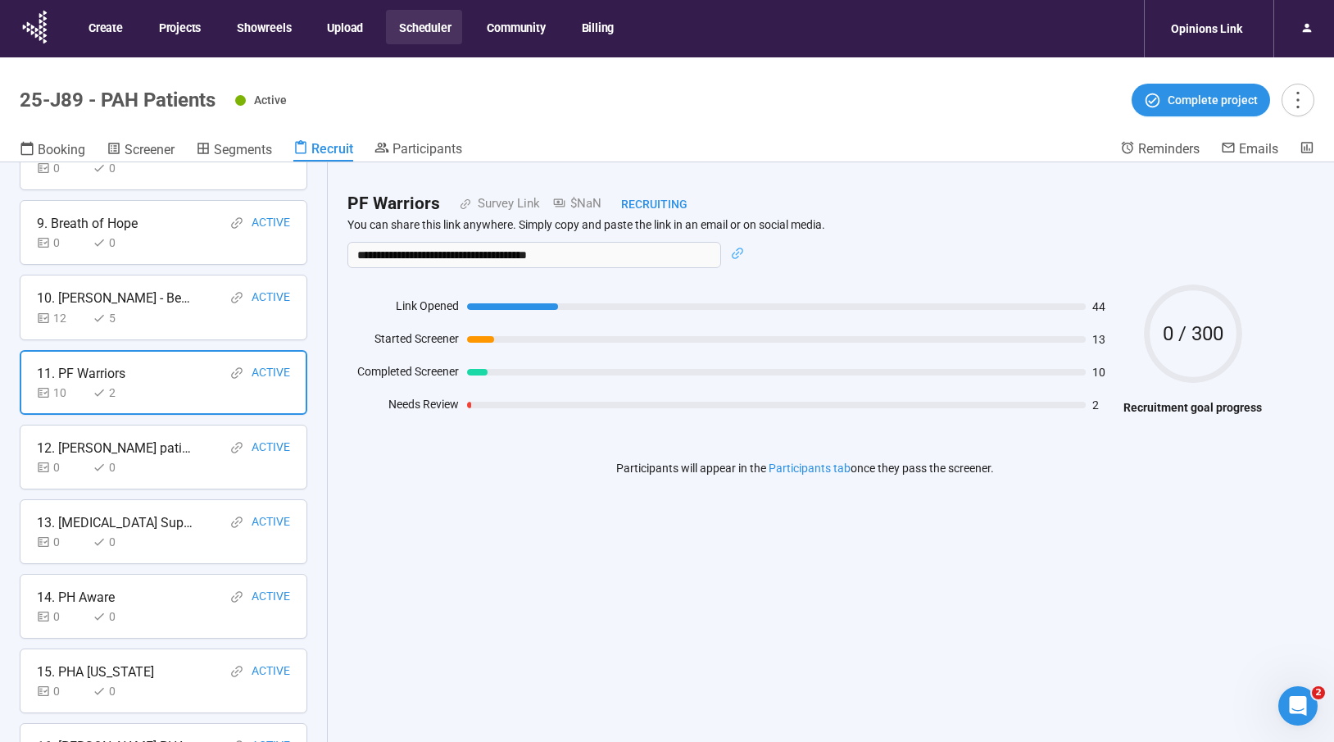
scroll to position [669, 0]
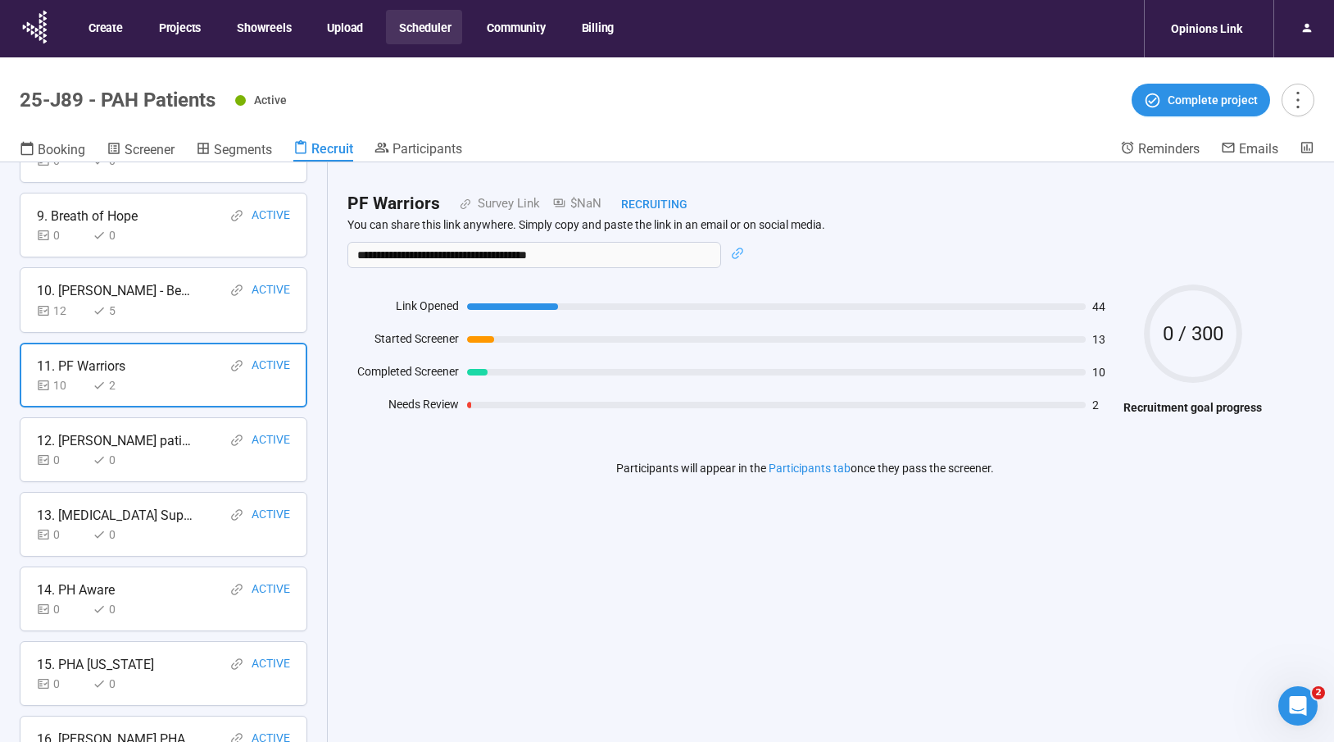
drag, startPoint x: 93, startPoint y: 439, endPoint x: 111, endPoint y: 443, distance: 17.9
click at [94, 439] on div "12. Kira Cronk patient" at bounding box center [115, 440] width 156 height 20
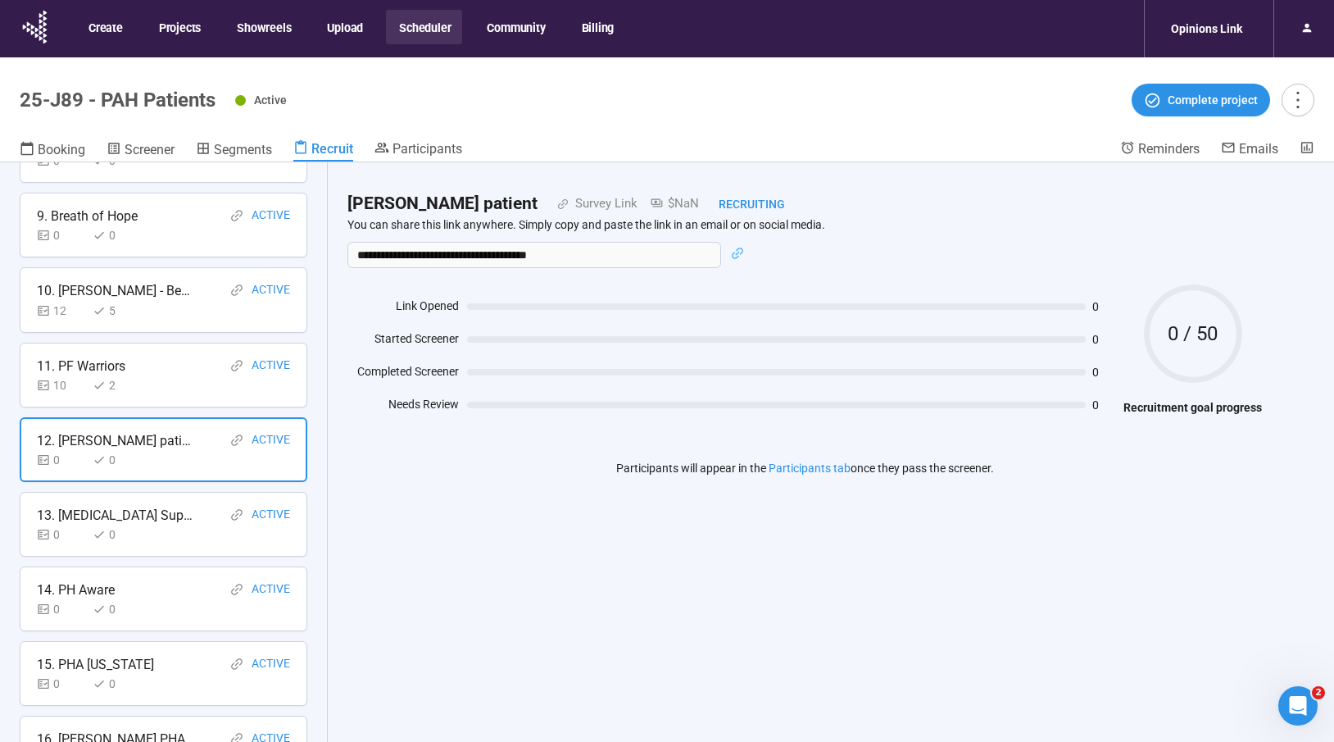
click at [115, 513] on div "13. Pulmonary Hypertension Support Group - FB 3k" at bounding box center [115, 515] width 156 height 20
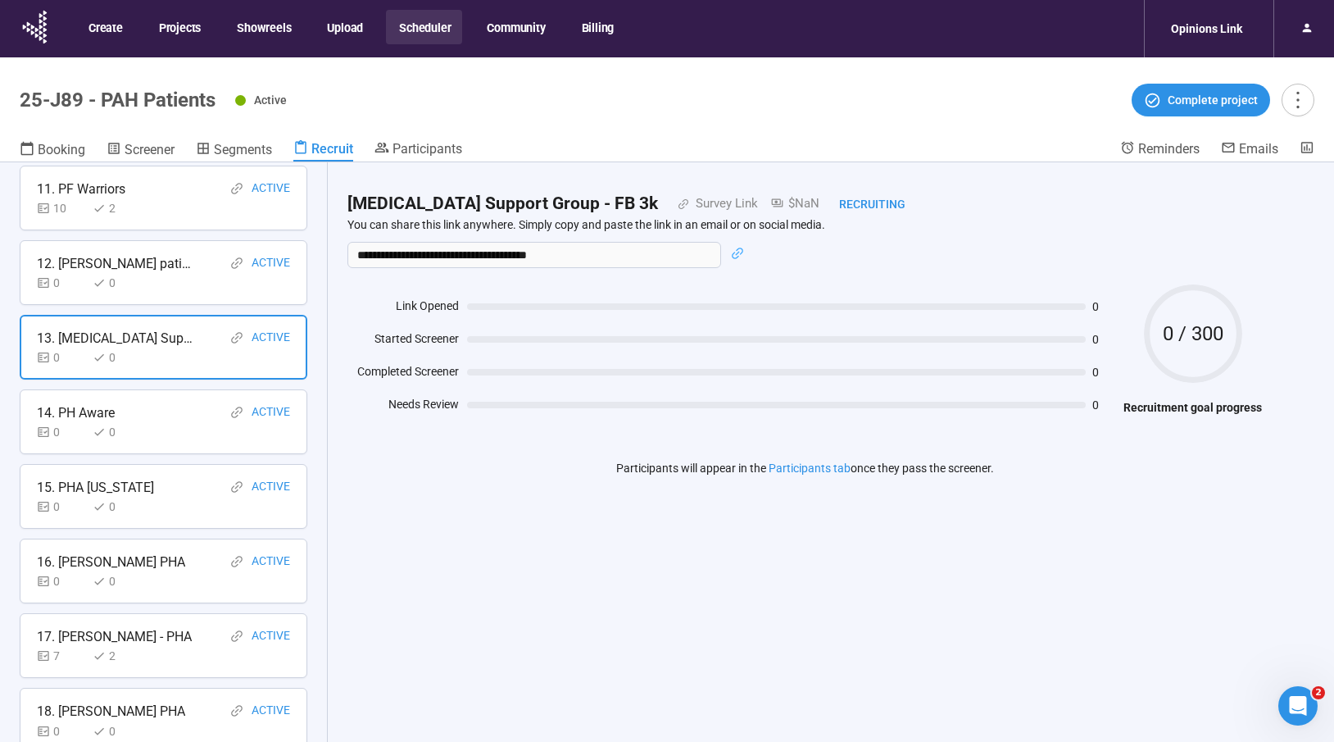
scroll to position [913, 0]
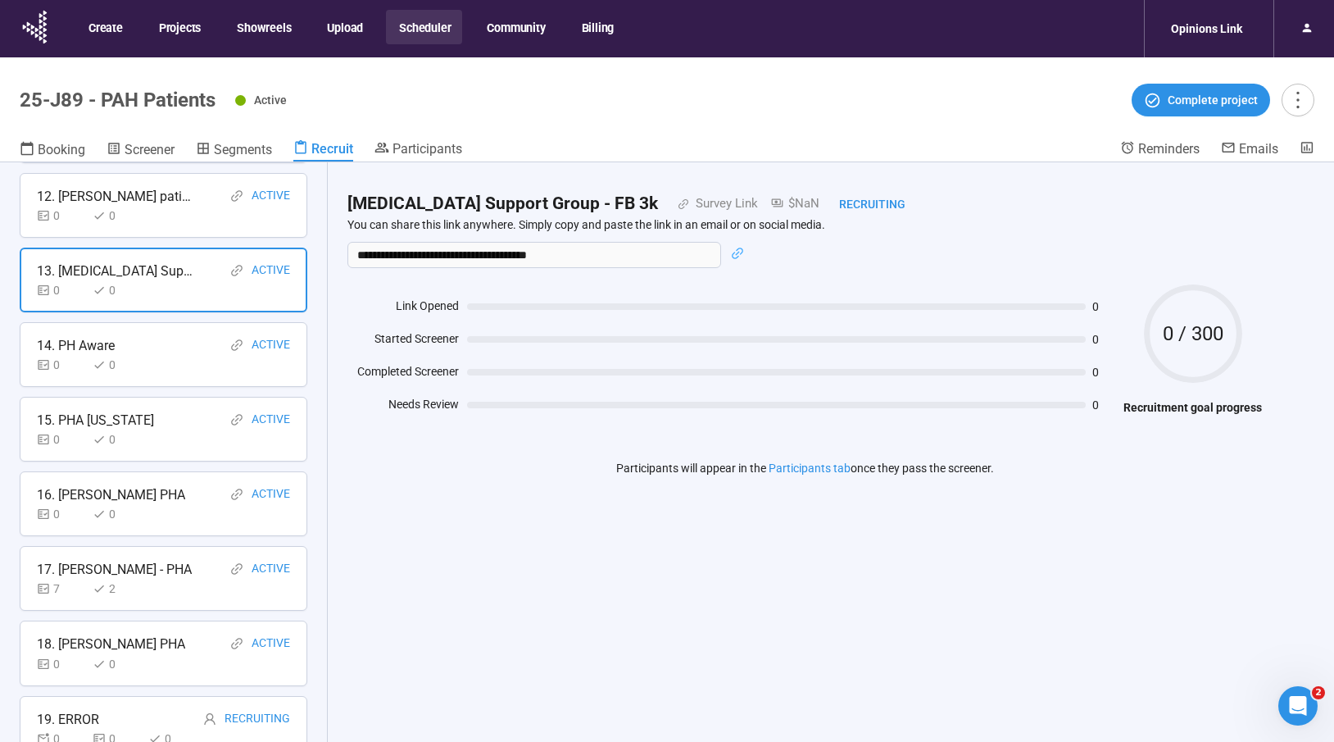
click at [94, 343] on div "14. PH Aware" at bounding box center [76, 345] width 78 height 20
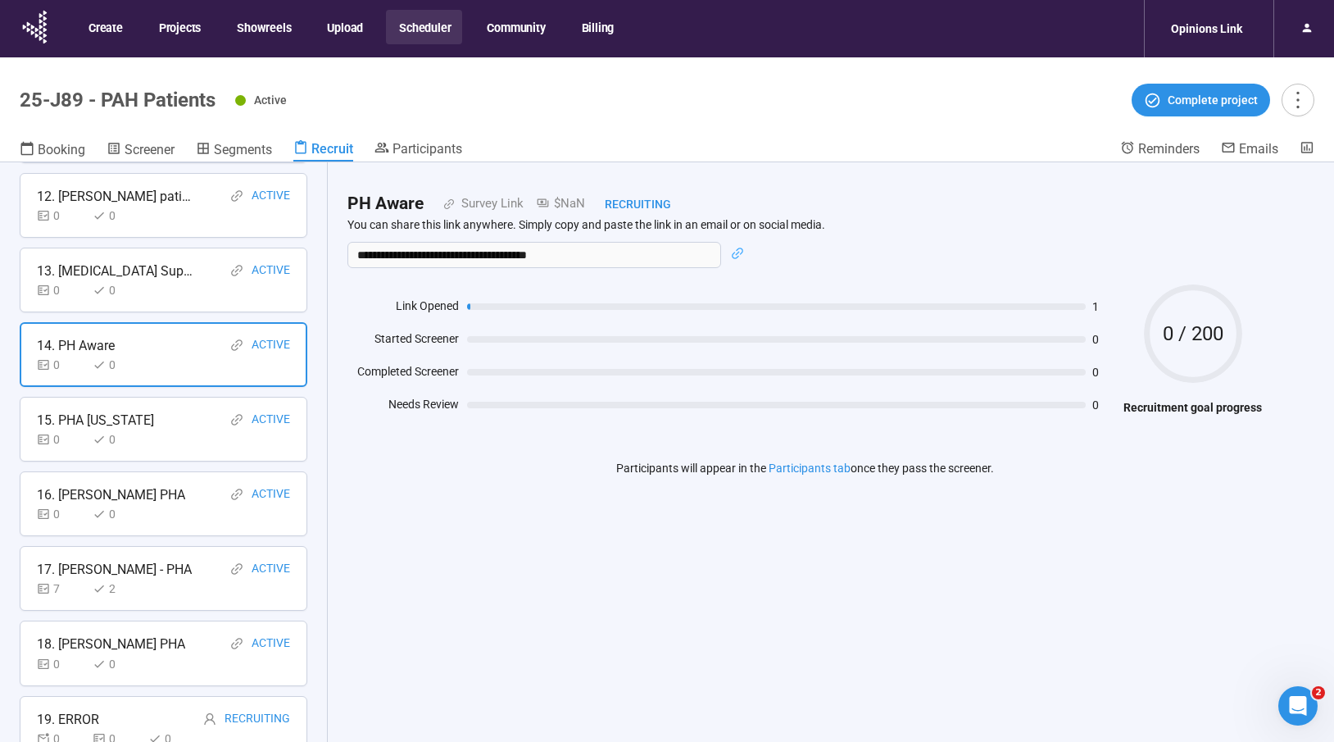
click at [109, 437] on div "0" at bounding box center [117, 439] width 49 height 18
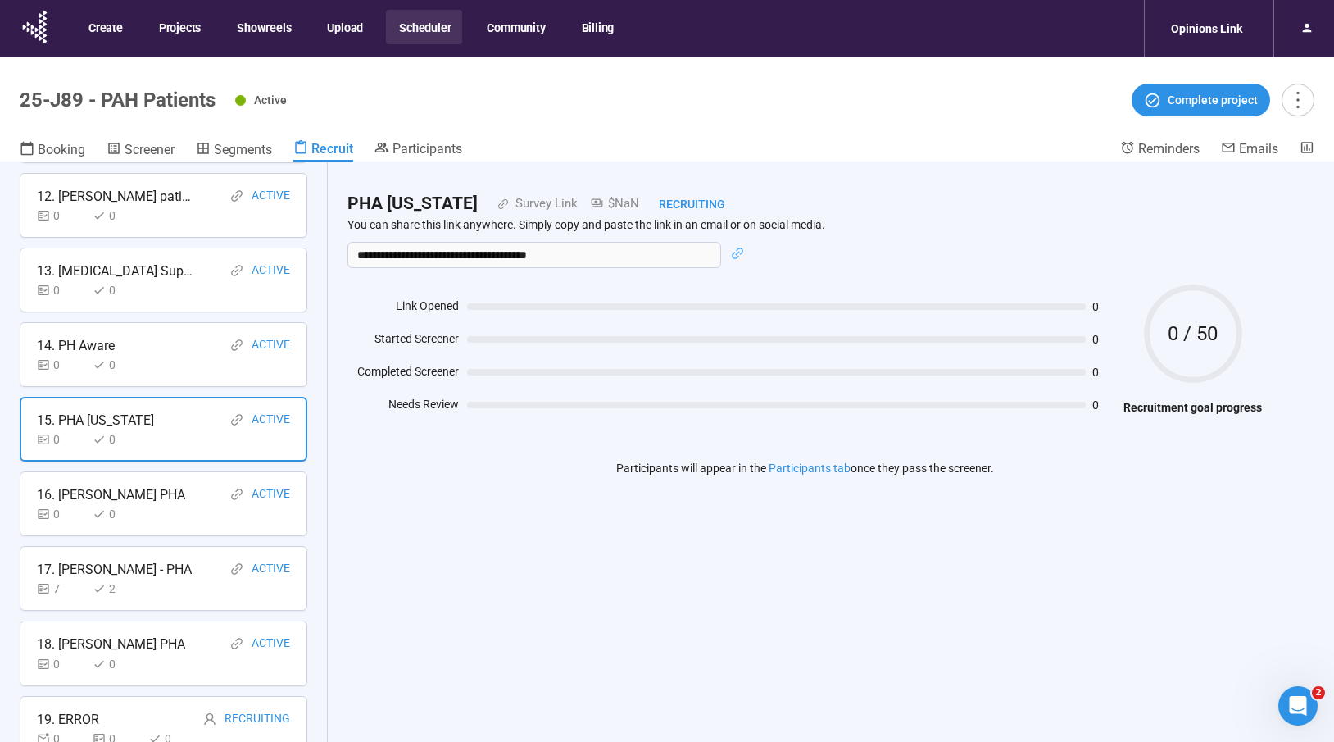
click at [104, 488] on div "16. Holly Szmutko PHA" at bounding box center [111, 494] width 148 height 20
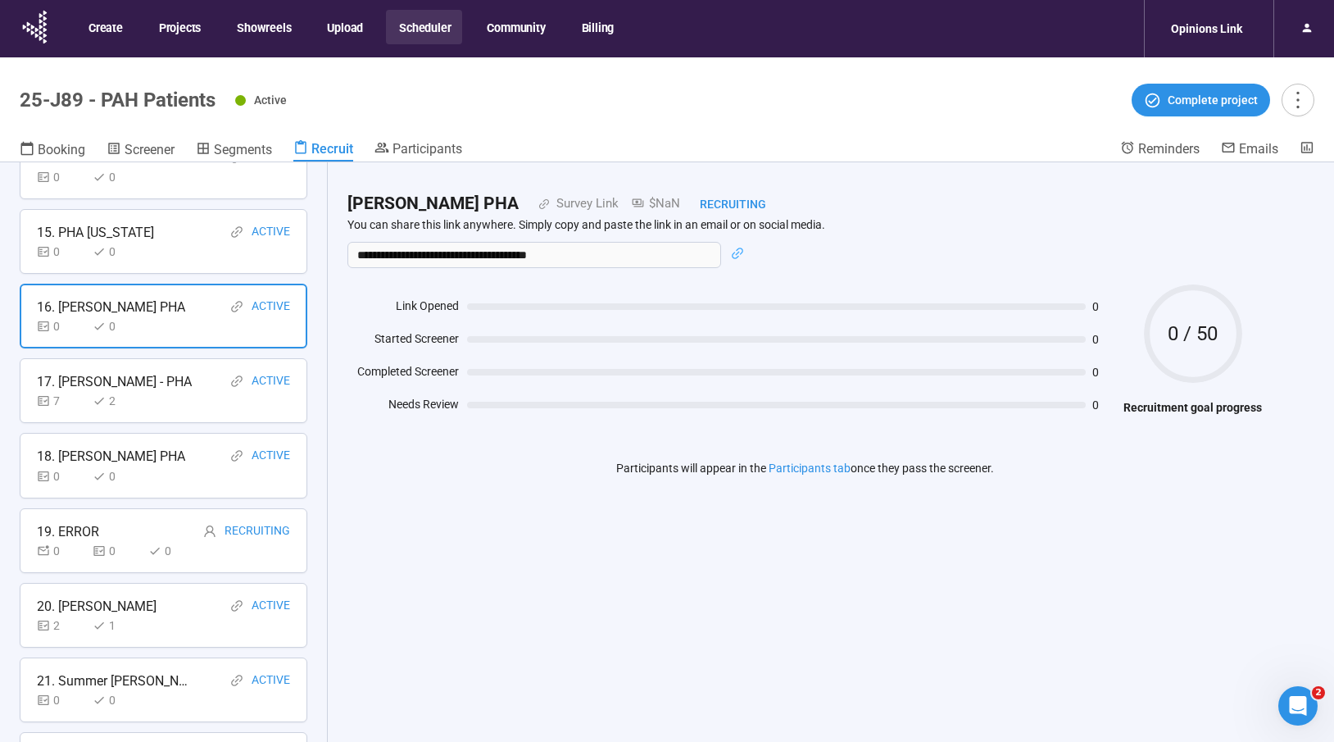
scroll to position [1111, 0]
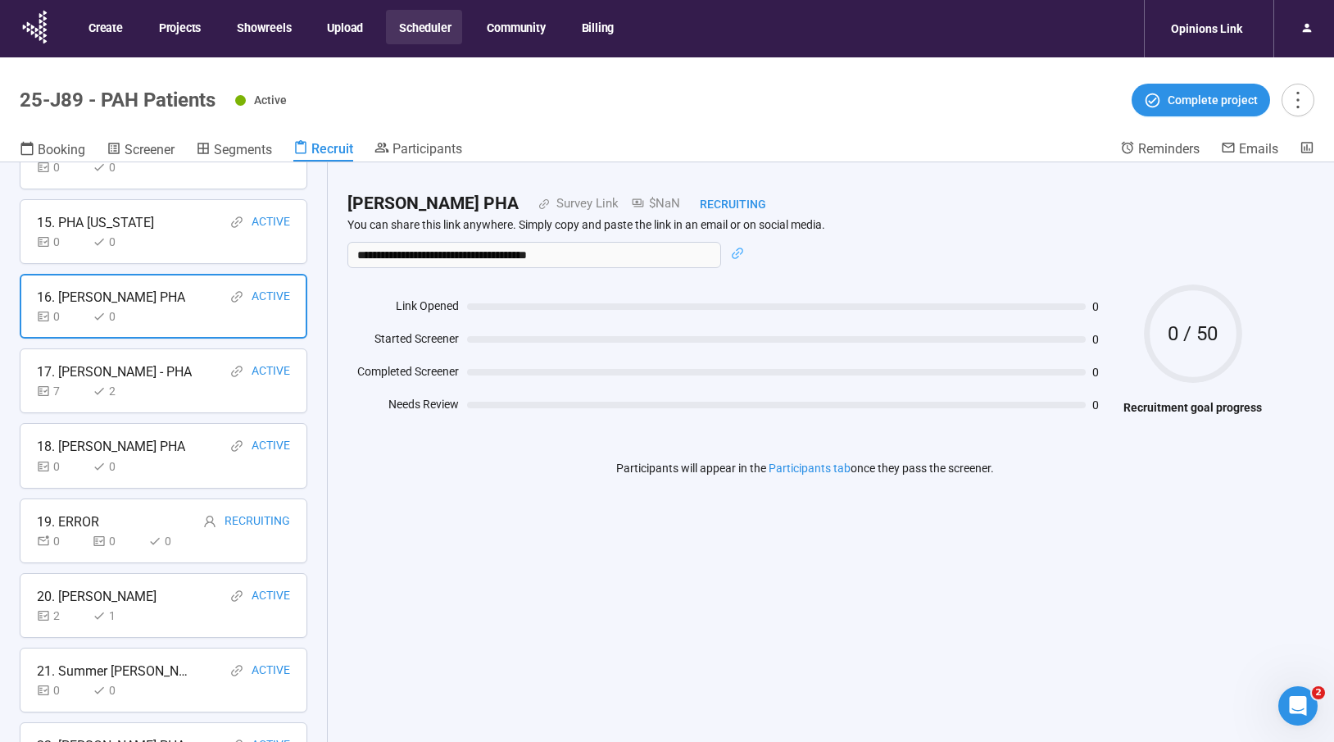
click at [114, 362] on div "17. Janessa Curnow - PHA" at bounding box center [114, 371] width 155 height 20
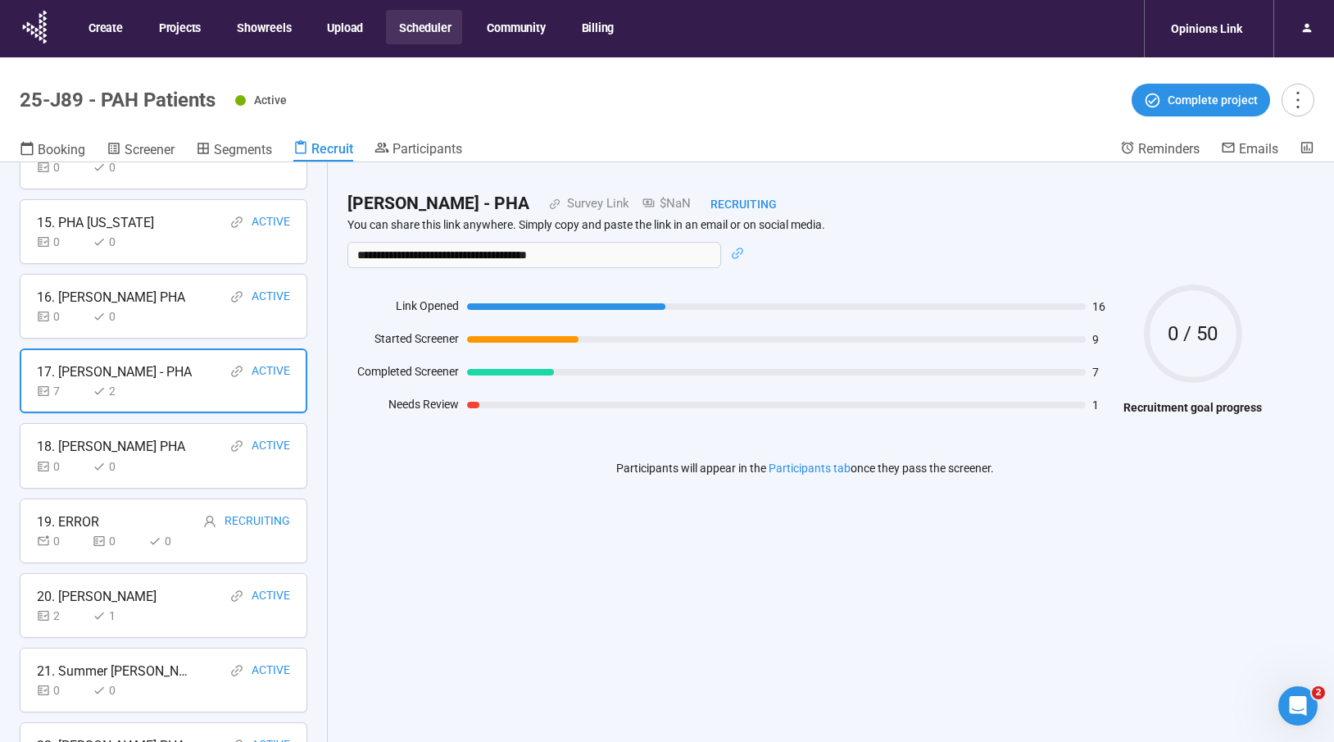
click at [89, 457] on div "0 0" at bounding box center [89, 466] width 105 height 18
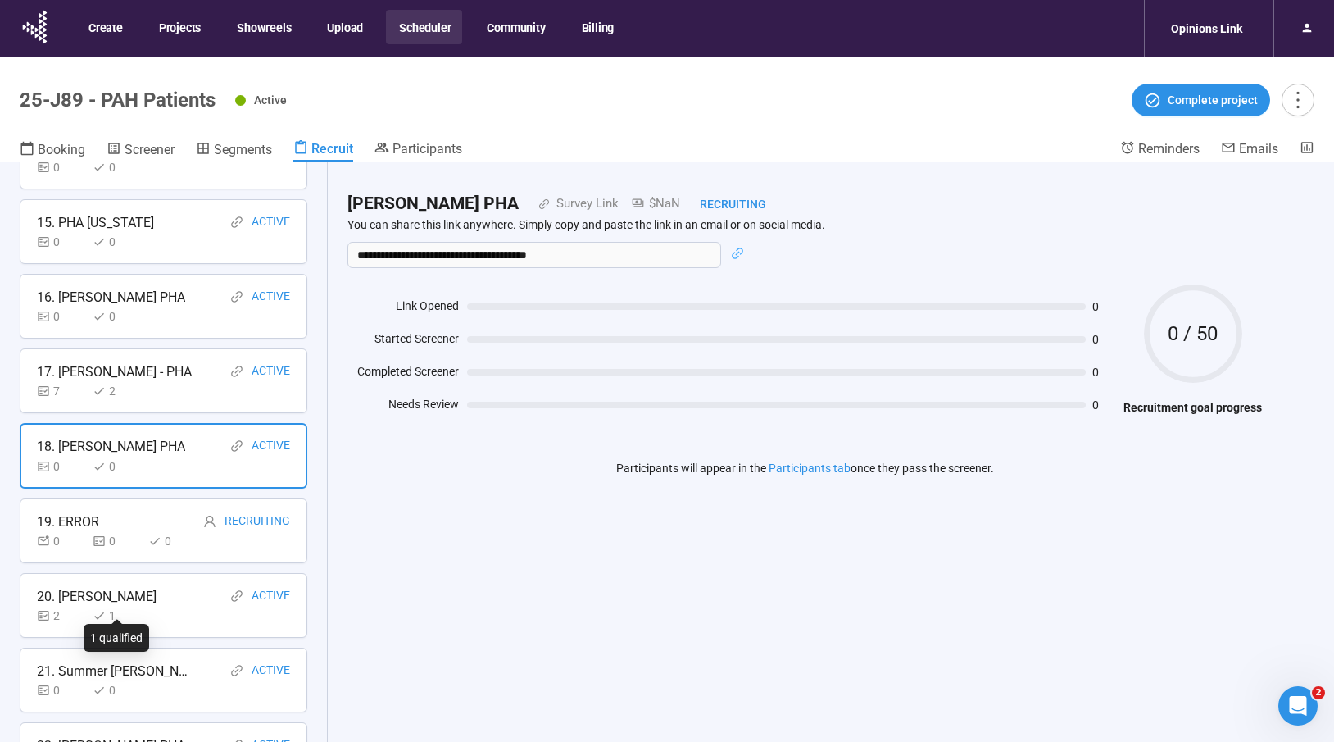
click at [112, 607] on div "1" at bounding box center [117, 616] width 49 height 18
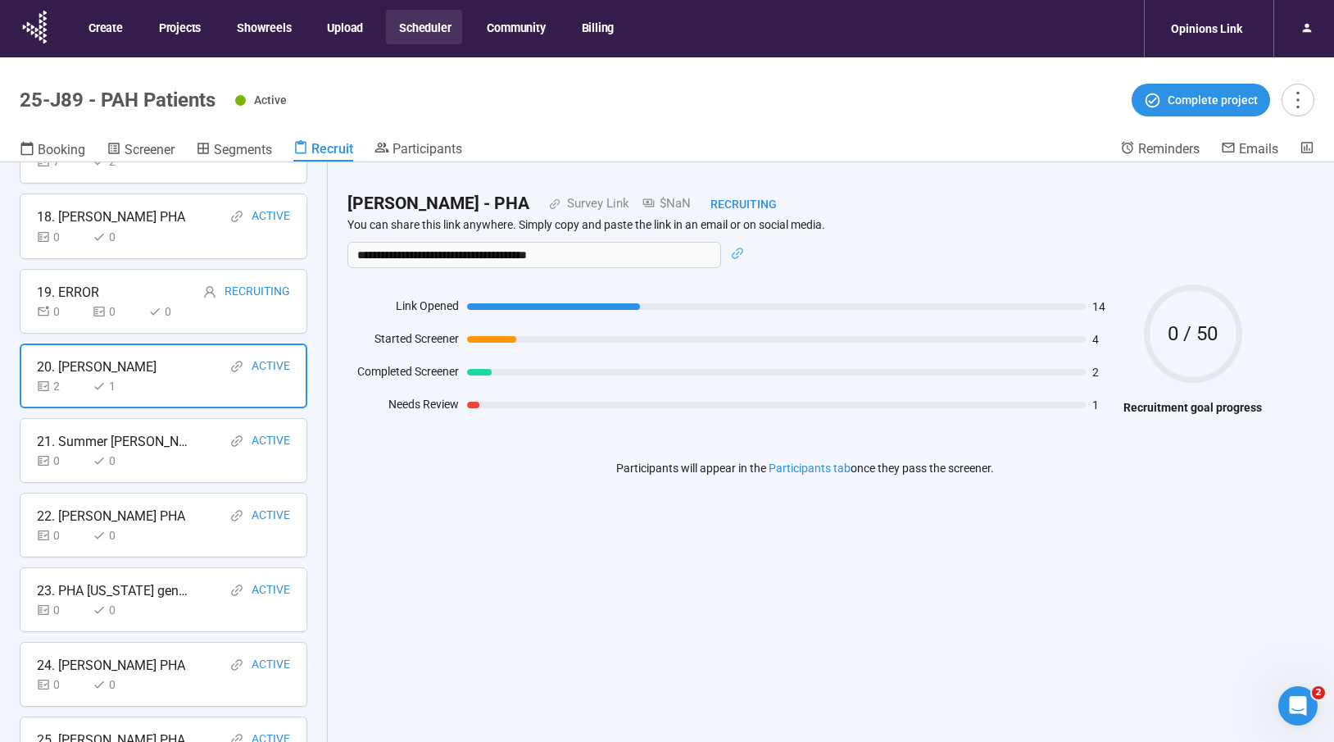
scroll to position [1341, 0]
drag, startPoint x: 42, startPoint y: 443, endPoint x: 53, endPoint y: 449, distance: 12.8
click at [43, 453] on icon at bounding box center [43, 459] width 13 height 13
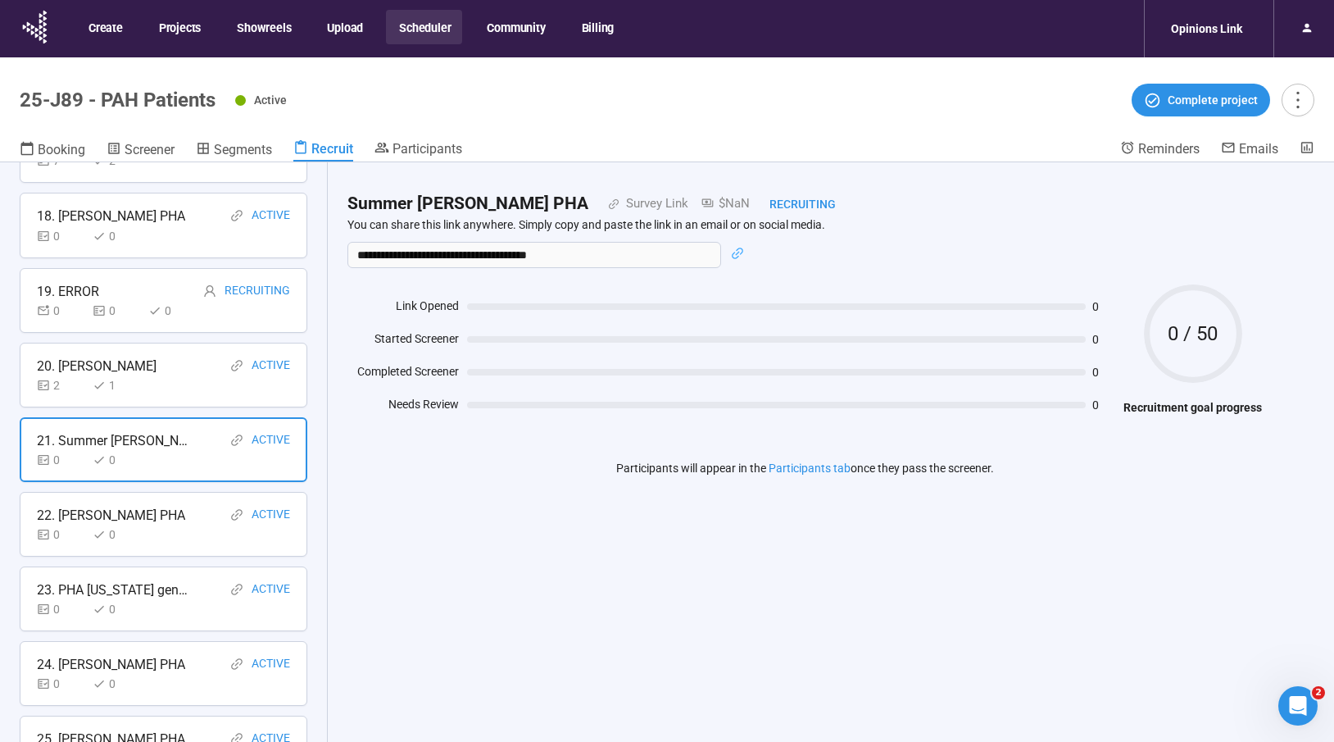
click at [110, 511] on div "22. Ernestine PHA" at bounding box center [111, 515] width 148 height 20
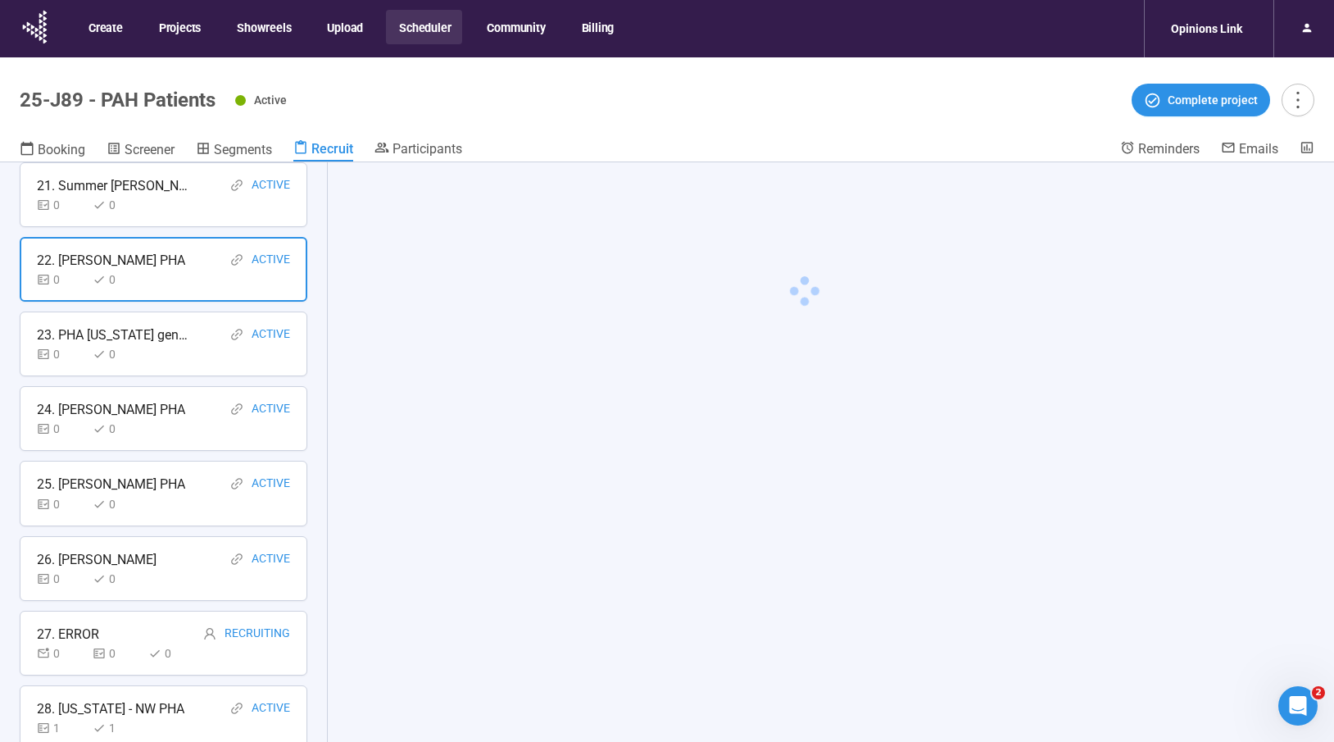
scroll to position [1598, 0]
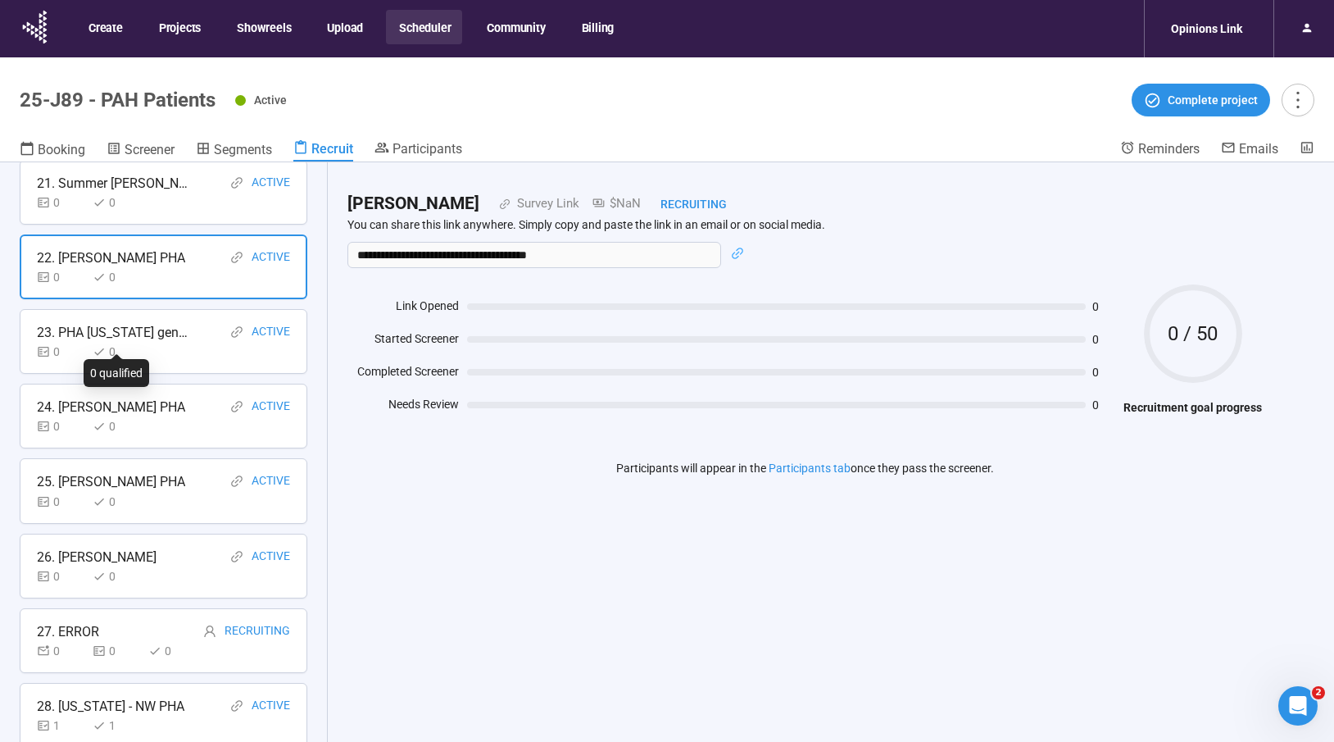
drag, startPoint x: 129, startPoint y: 341, endPoint x: 126, endPoint y: 349, distance: 8.6
click at [129, 343] on div "0" at bounding box center [117, 352] width 49 height 18
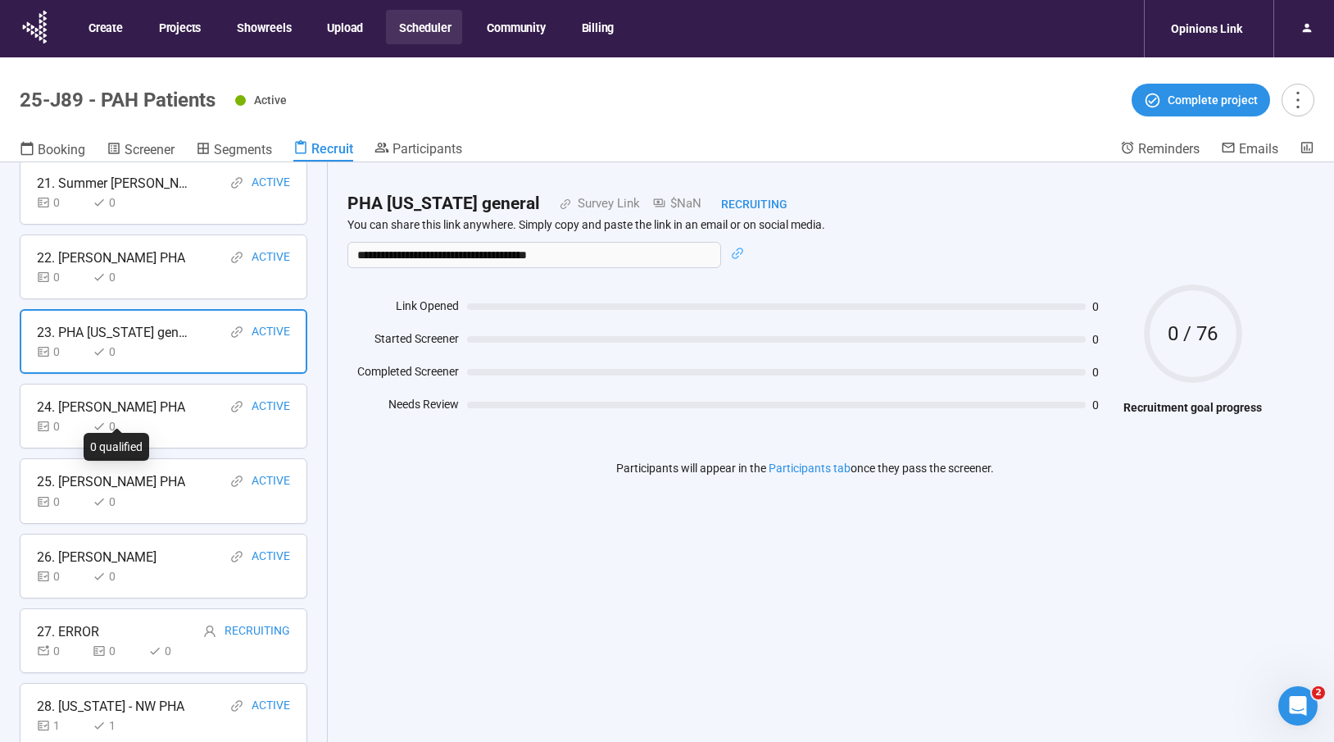
click at [109, 417] on div "0" at bounding box center [117, 426] width 49 height 18
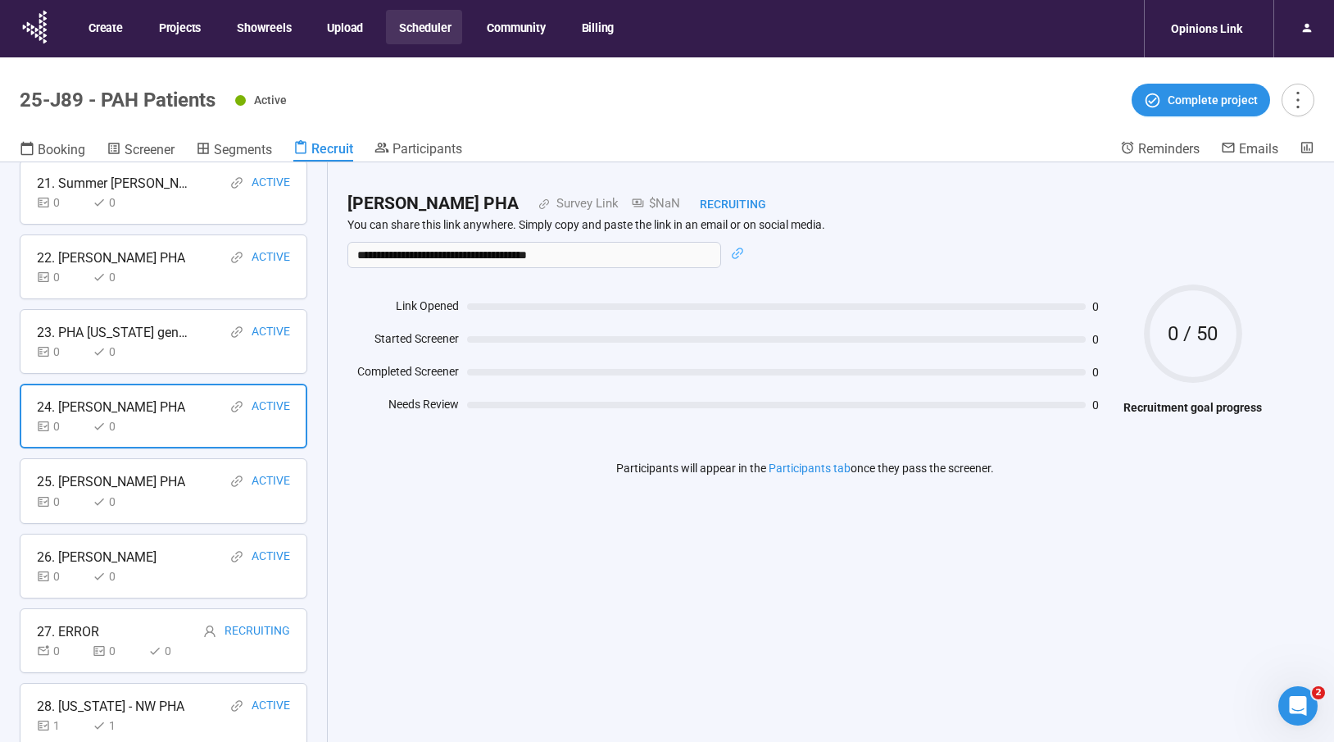
click at [89, 478] on div "25. Annabel Mejorado PHA" at bounding box center [111, 481] width 148 height 20
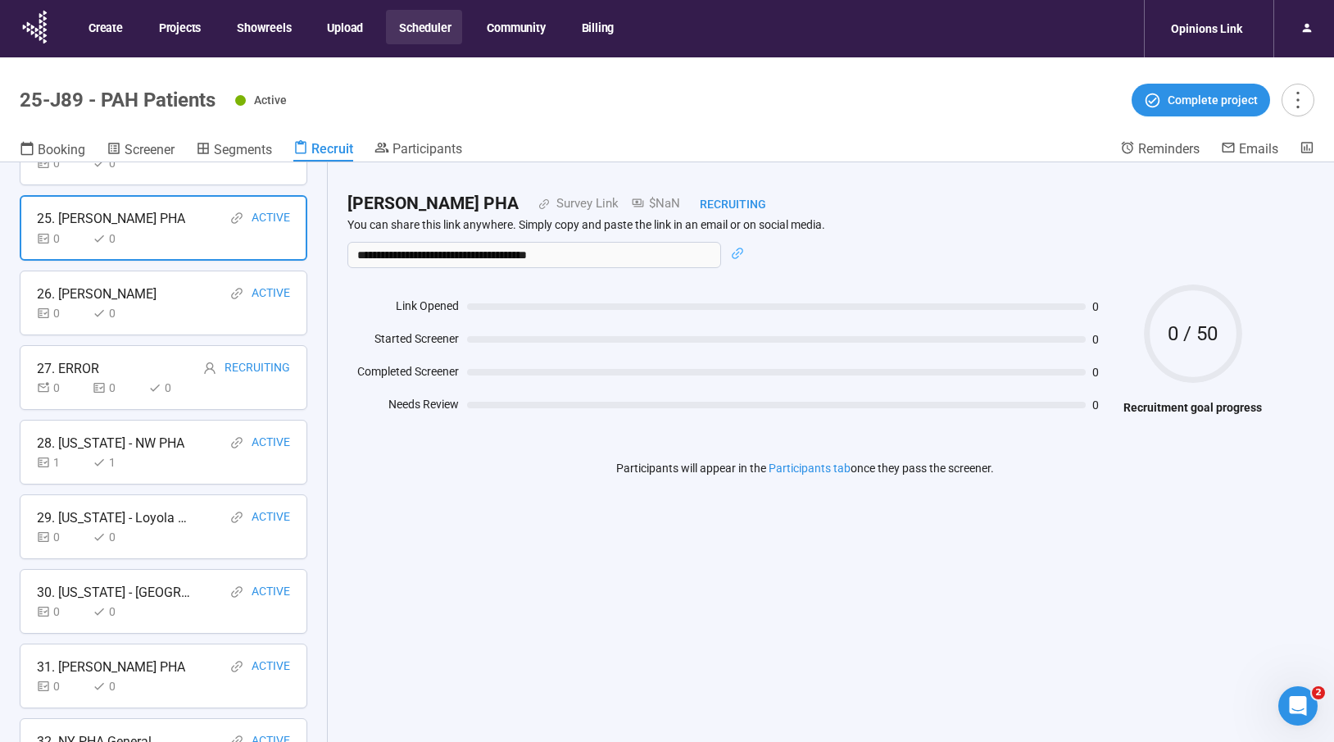
scroll to position [1865, 0]
drag, startPoint x: 107, startPoint y: 291, endPoint x: 90, endPoint y: 325, distance: 37.8
click at [107, 301] on div "0" at bounding box center [117, 310] width 49 height 18
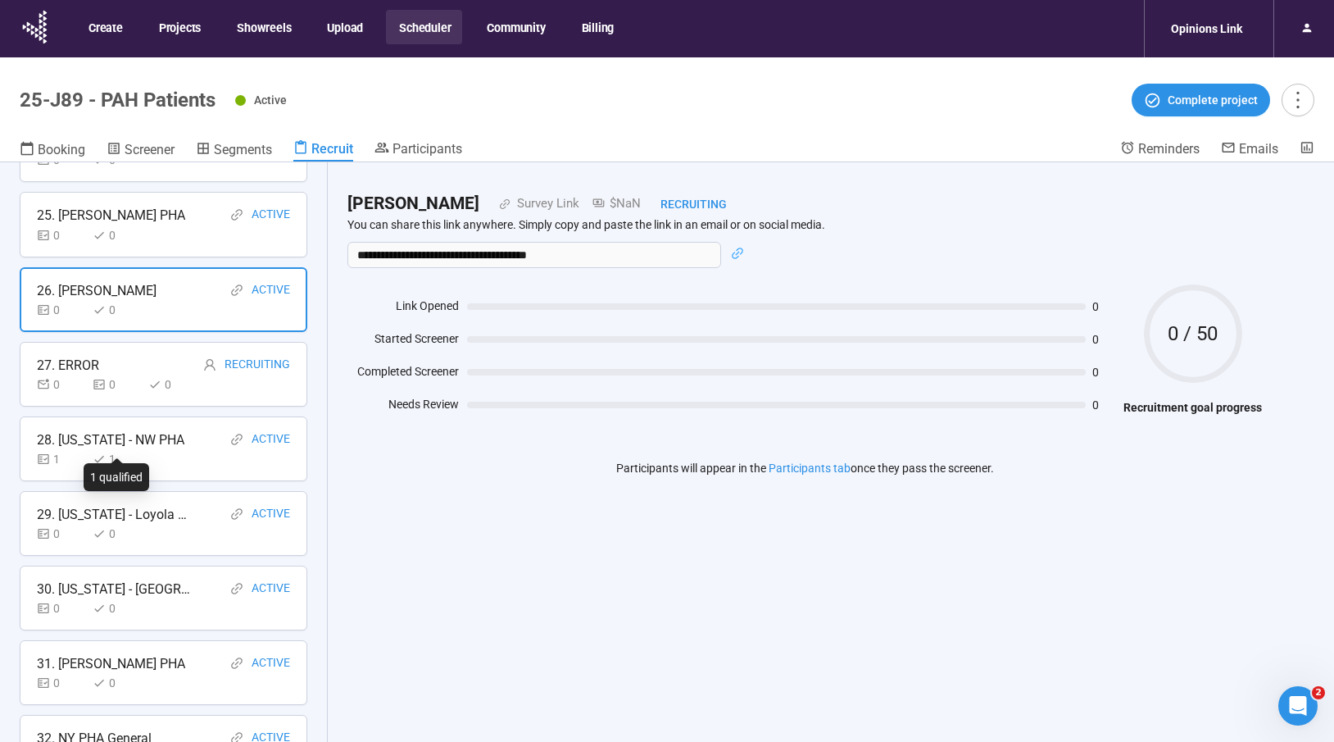
click at [100, 450] on div "1" at bounding box center [117, 459] width 49 height 18
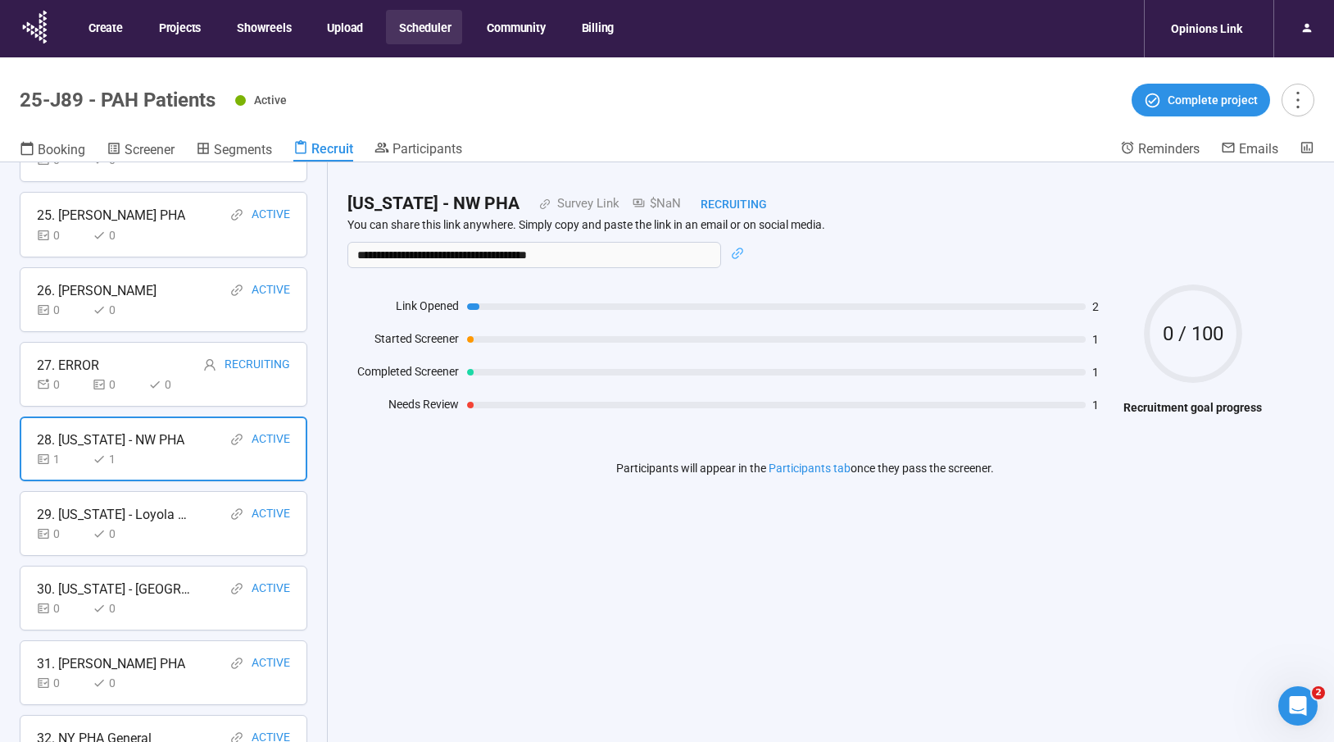
click at [108, 674] on div "0" at bounding box center [117, 683] width 49 height 18
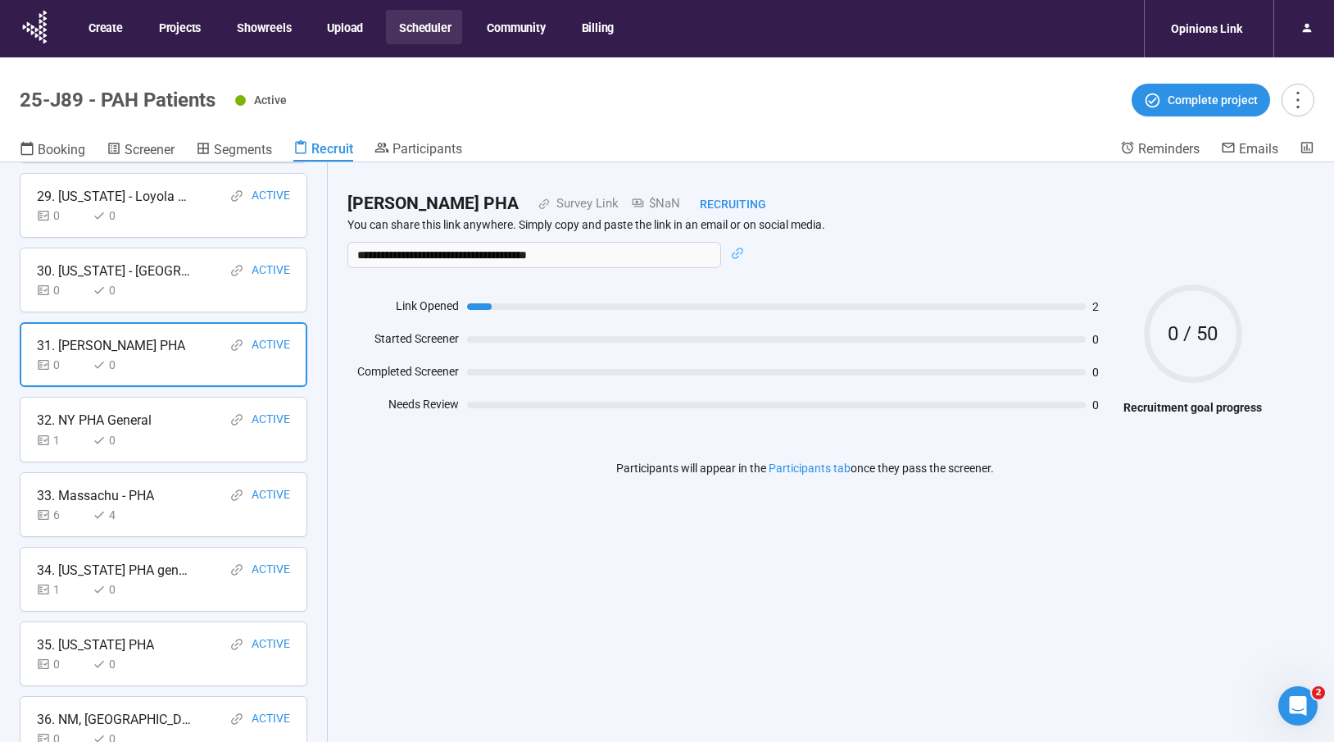
scroll to position [2186, 0]
click at [120, 502] on div "4" at bounding box center [117, 511] width 49 height 18
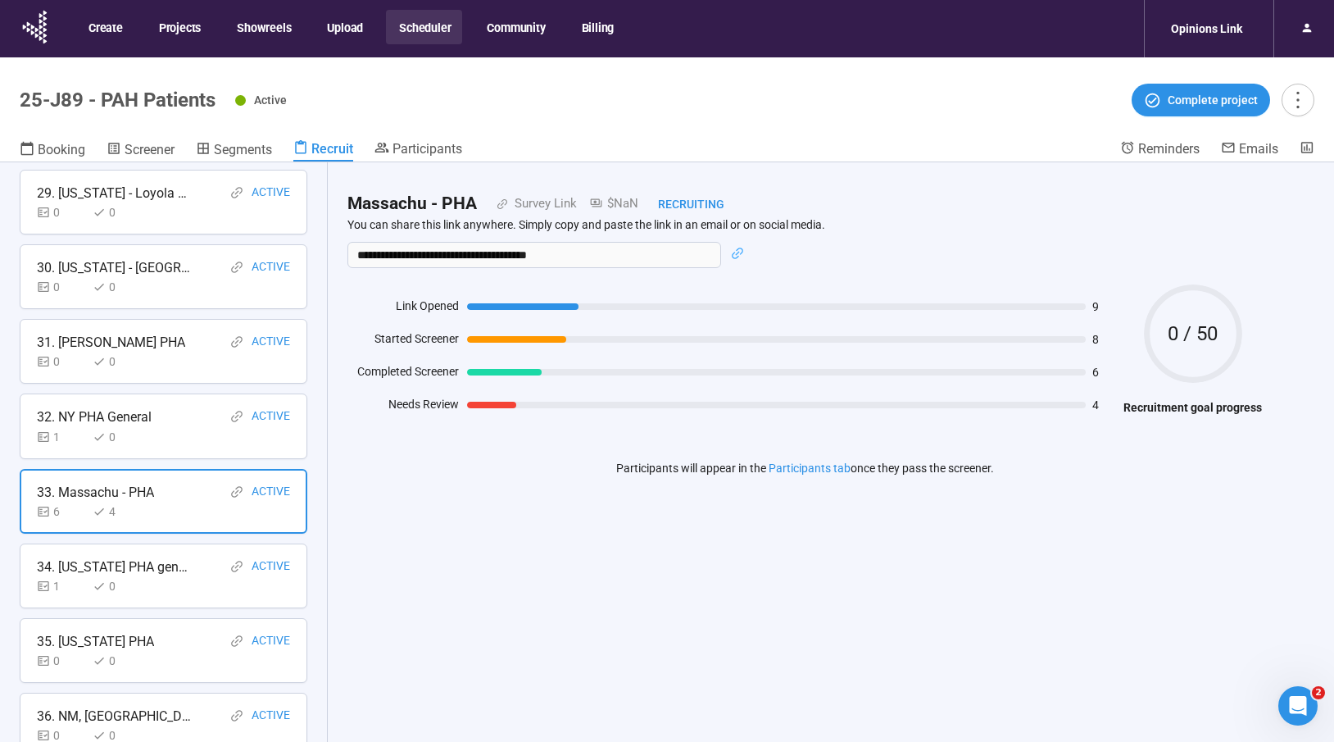
click at [84, 428] on div "1" at bounding box center [61, 437] width 49 height 18
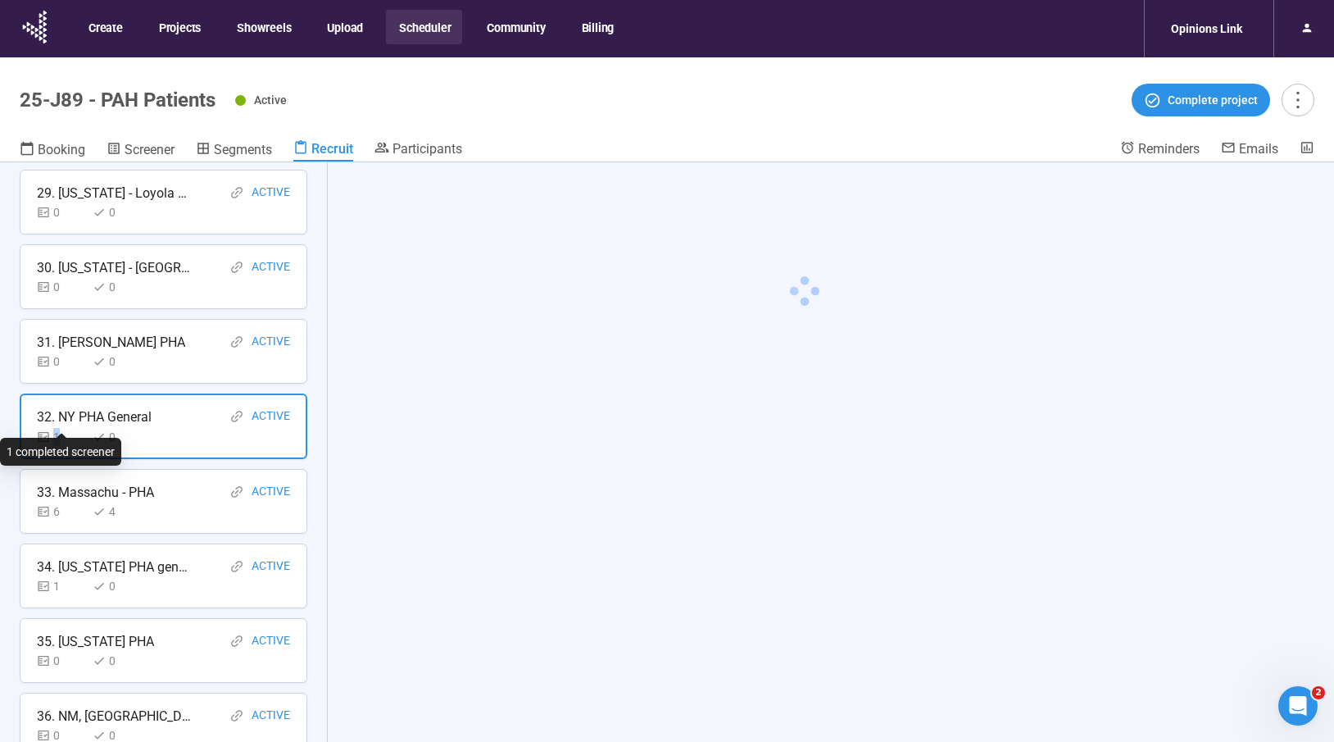
click at [84, 428] on div "1" at bounding box center [61, 437] width 49 height 18
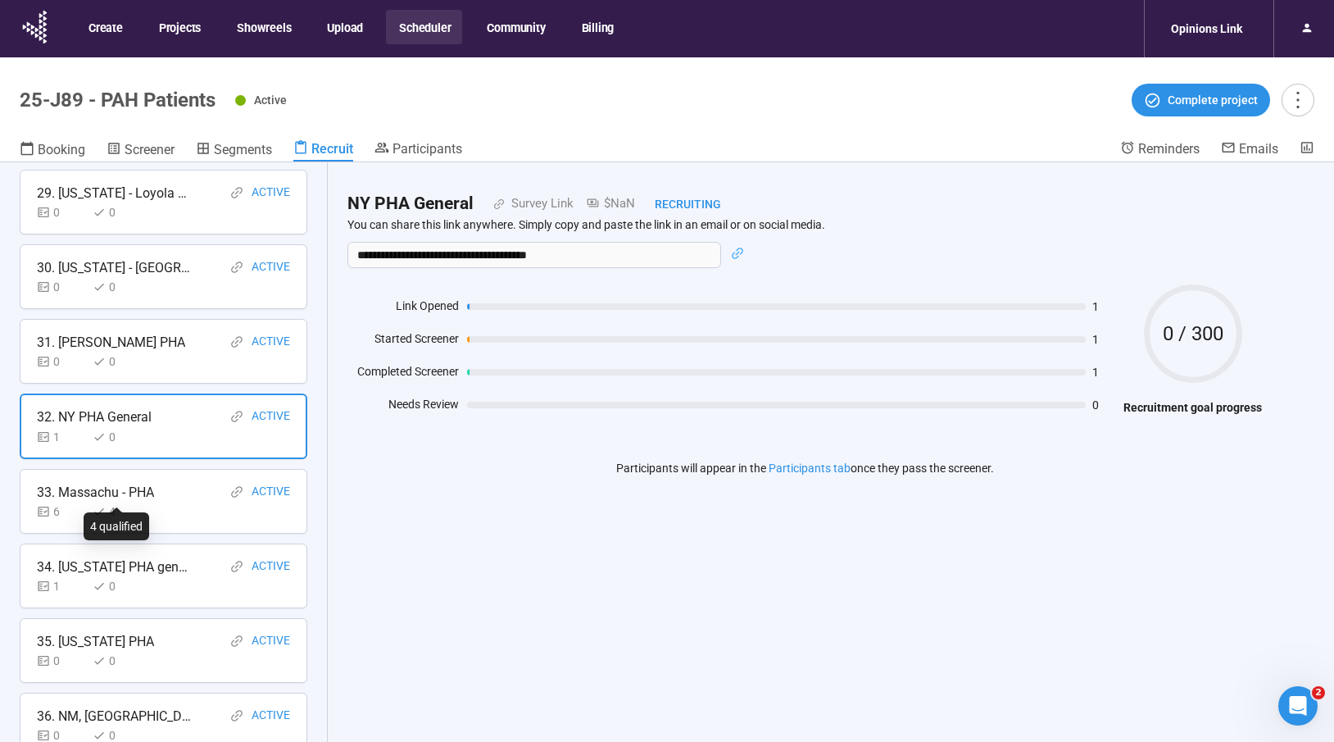
click at [115, 502] on div "4" at bounding box center [117, 511] width 49 height 18
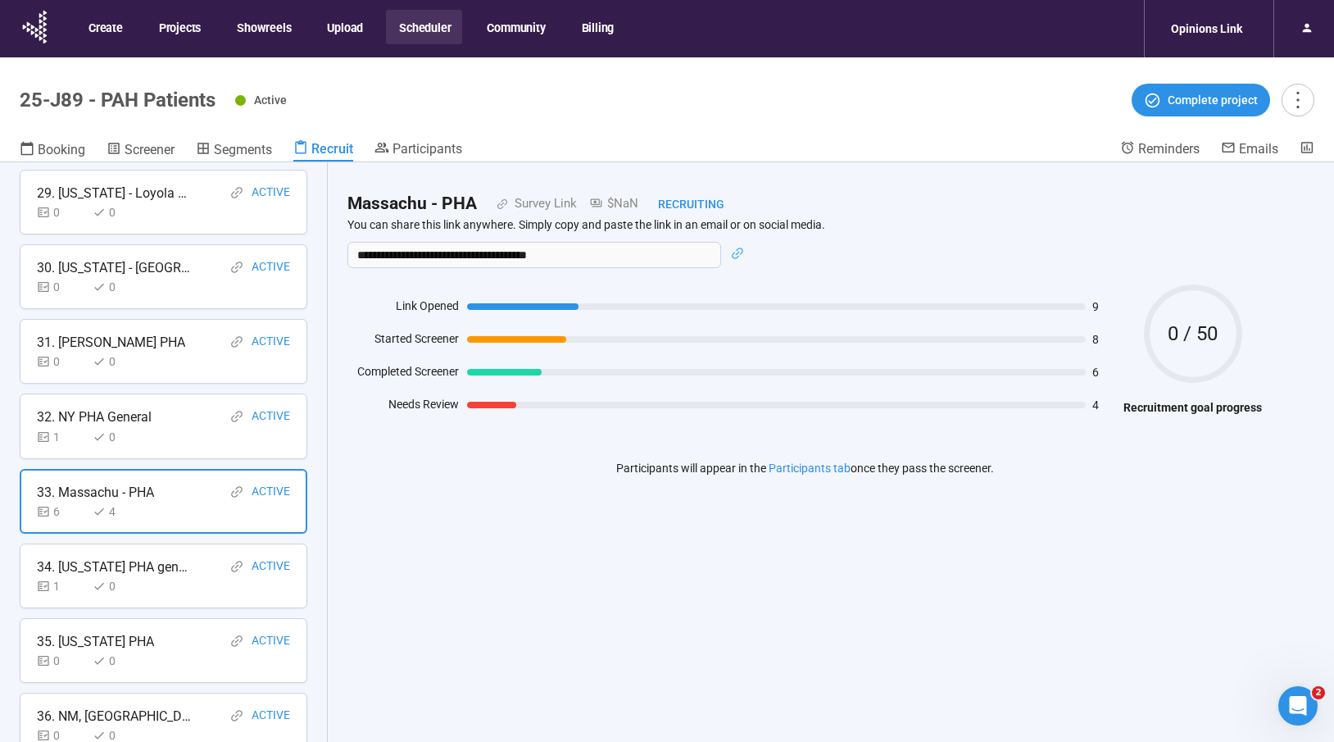
click at [78, 557] on div "34. Texas PHA general" at bounding box center [115, 567] width 156 height 20
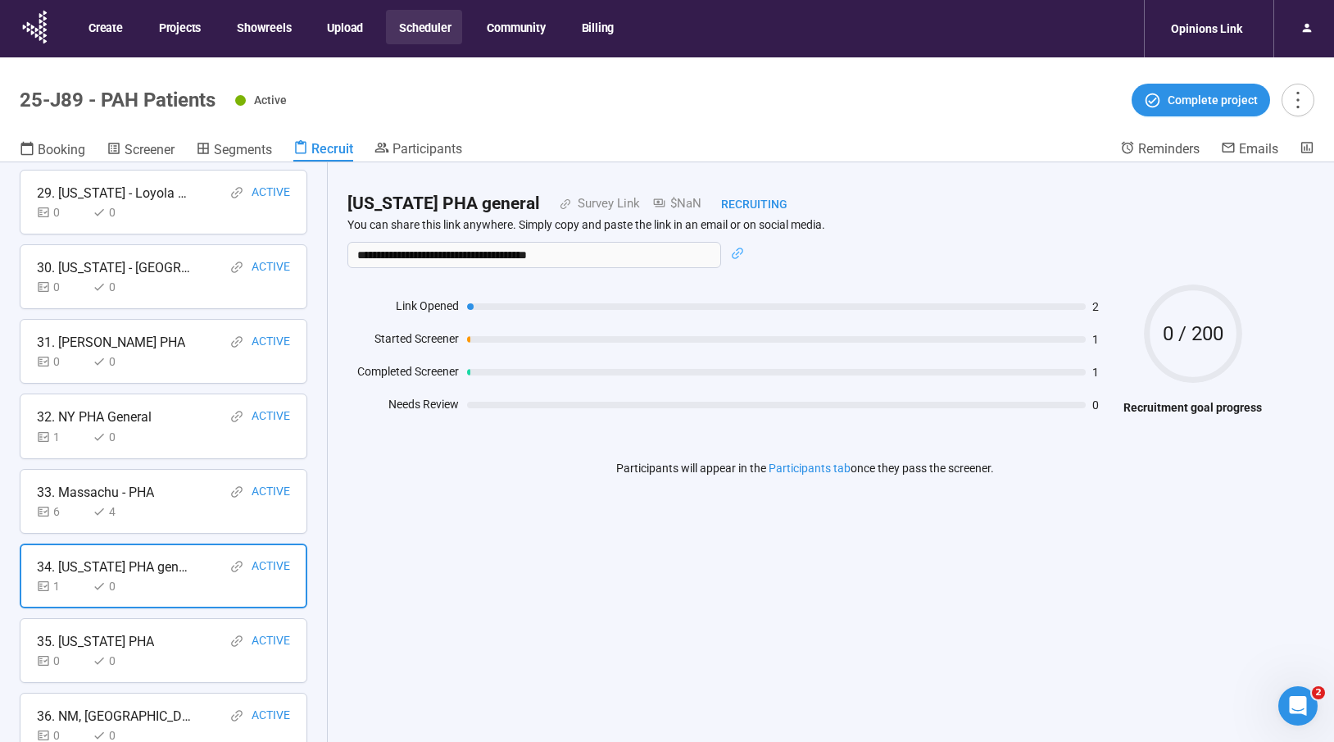
scroll to position [2423, 0]
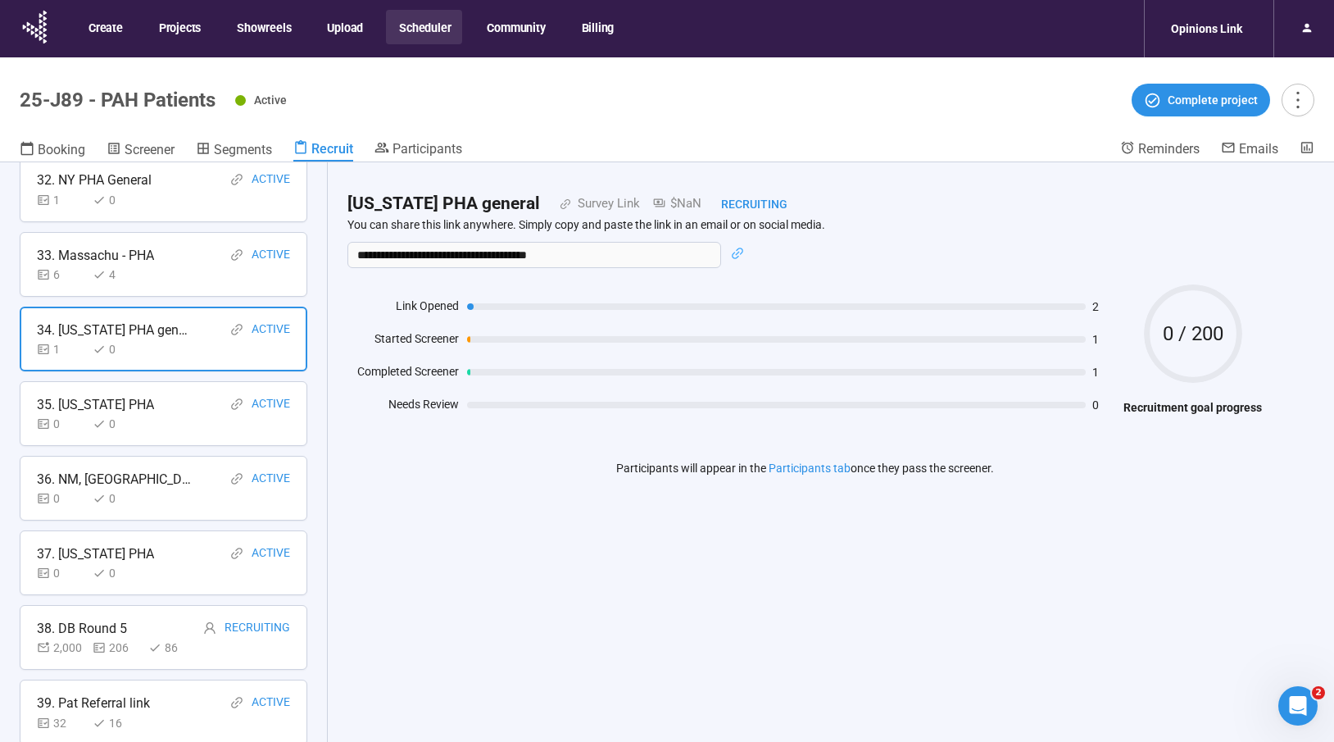
click at [109, 489] on div "0" at bounding box center [117, 498] width 49 height 18
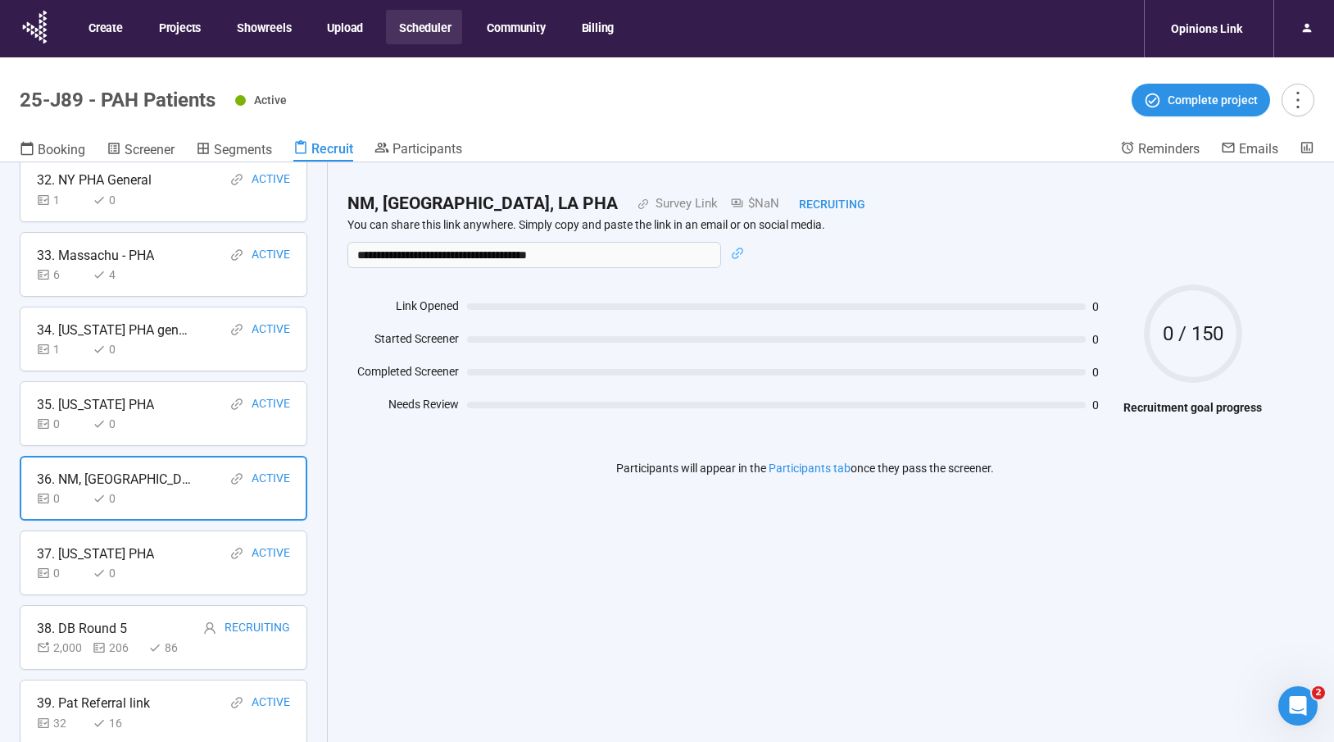
click at [140, 543] on div "37. Florida PHA Active" at bounding box center [163, 553] width 253 height 20
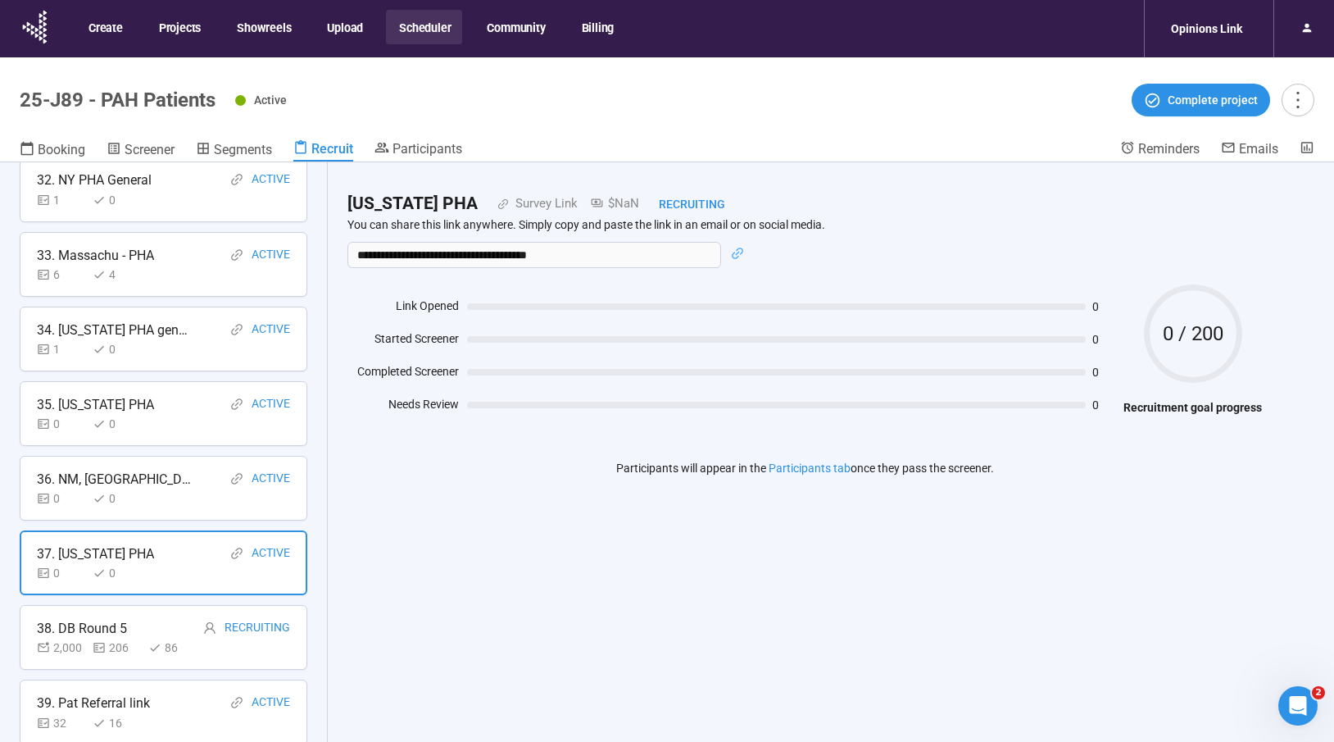
click at [178, 693] on div "39. Pat Referral link Active" at bounding box center [163, 703] width 253 height 20
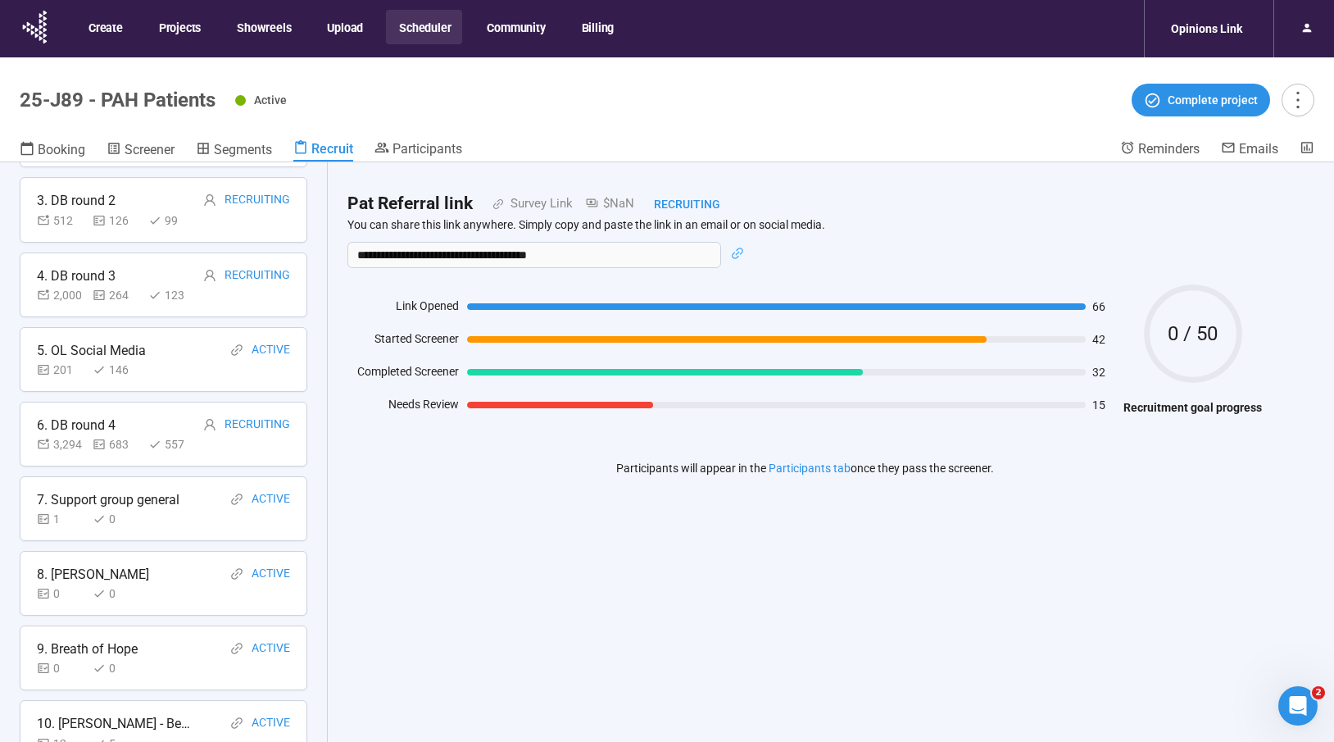
scroll to position [0, 0]
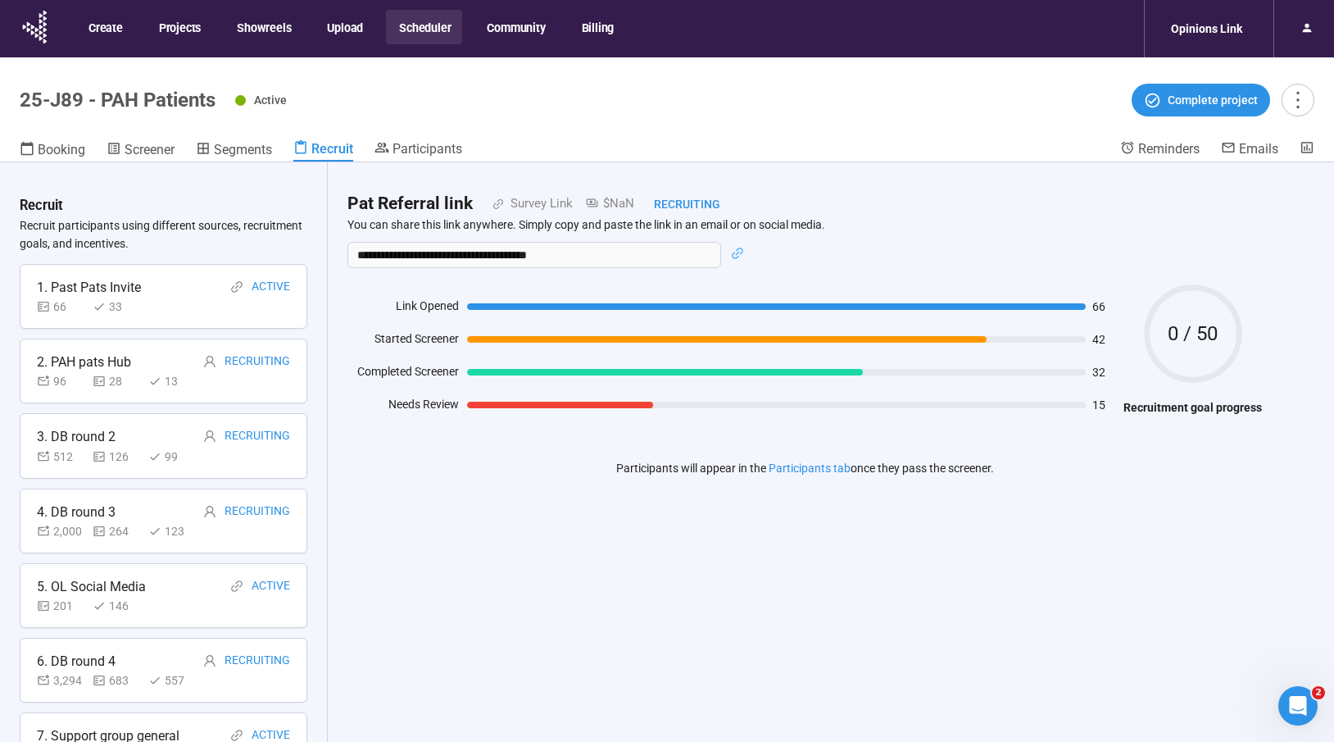
click at [102, 300] on icon at bounding box center [99, 306] width 13 height 13
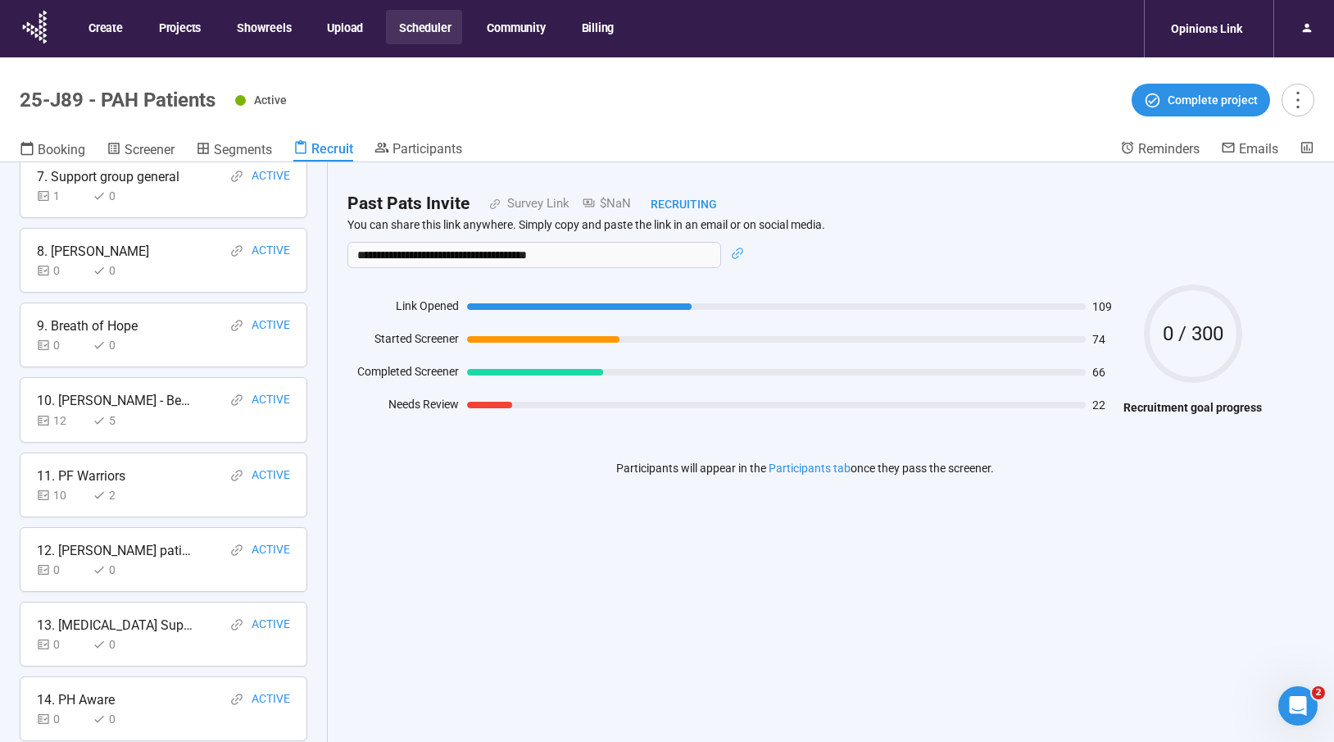
click at [114, 396] on div "10. Tyler - Better Breathers Club" at bounding box center [115, 400] width 156 height 20
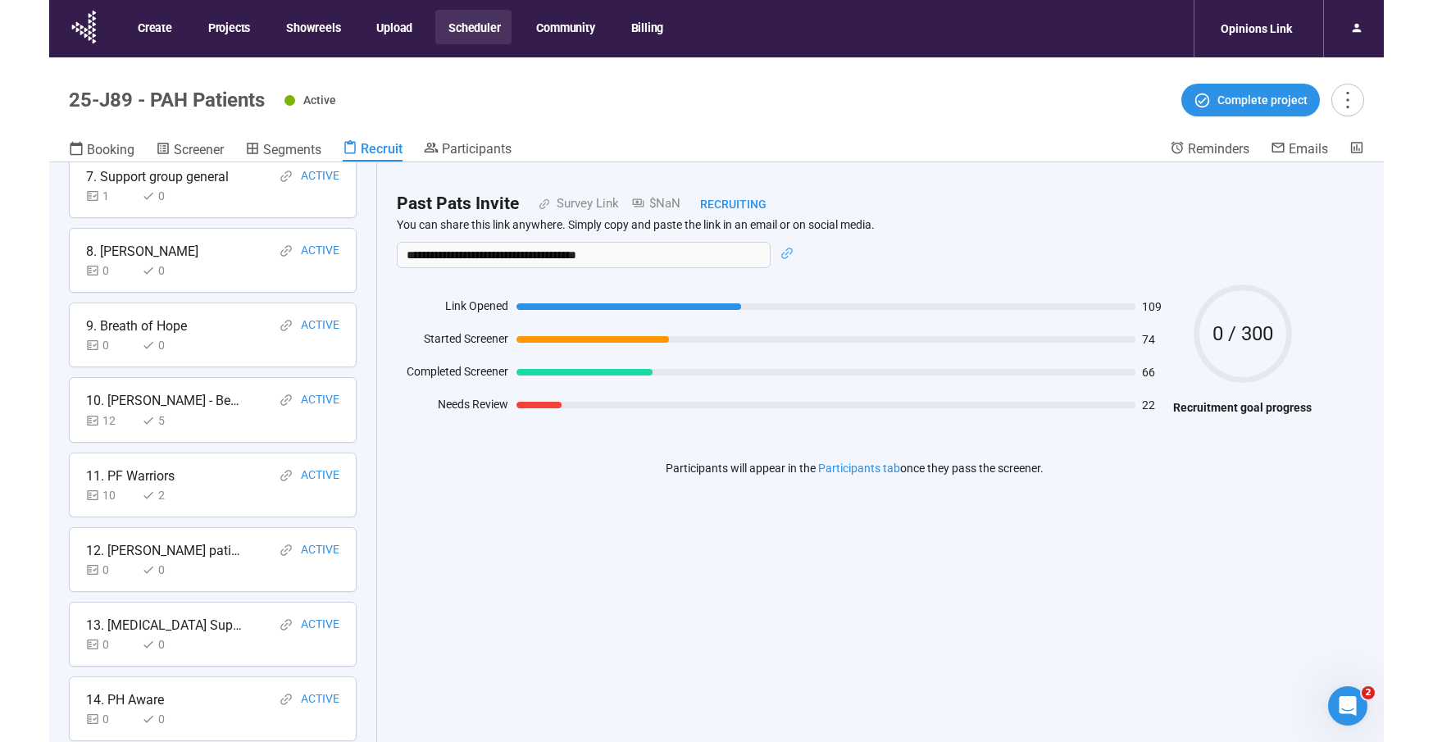
scroll to position [559, 0]
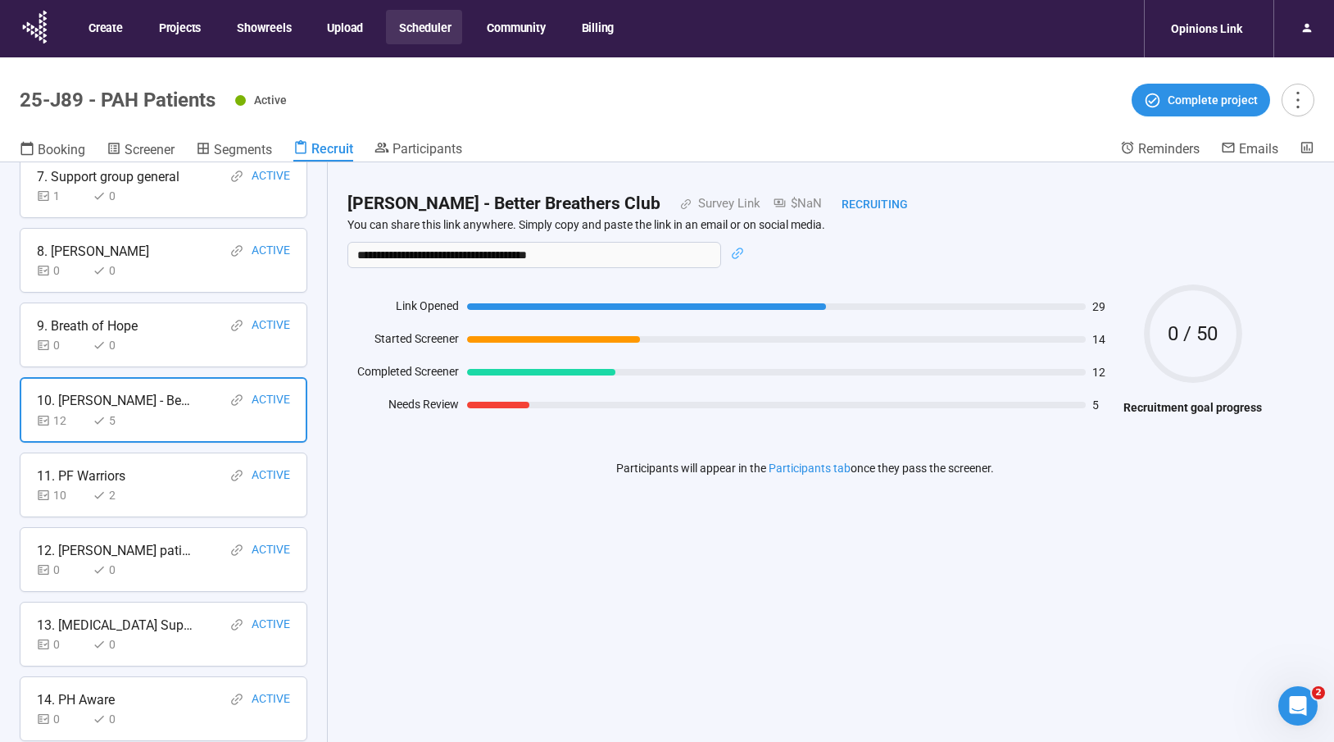
click at [1329, 550] on div "Recruit Recruit participants using different sources, recruitment goals, and in…" at bounding box center [667, 480] width 1334 height 637
